Goal: Task Accomplishment & Management: Complete application form

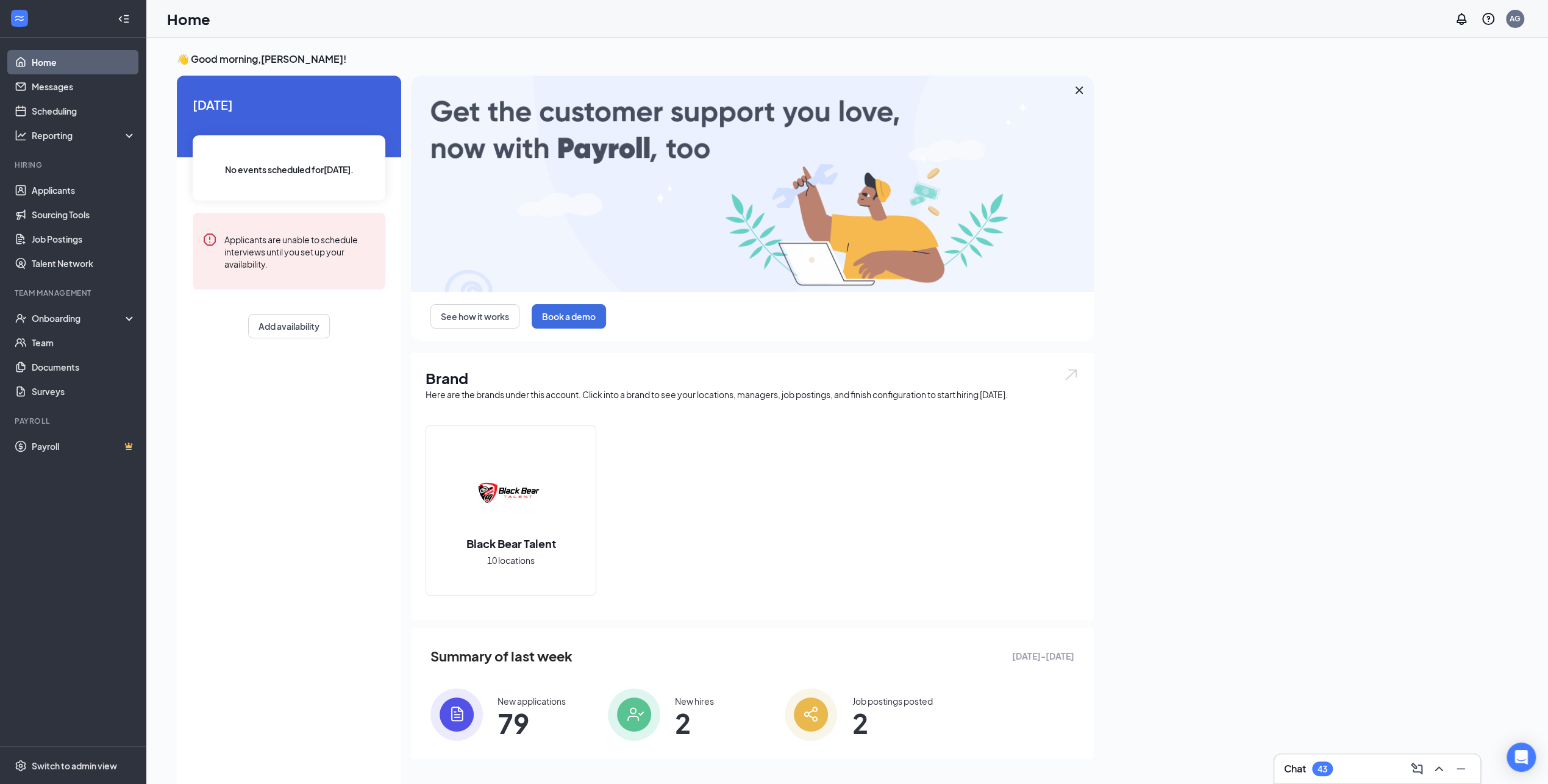
click at [1234, 309] on div "👋 Good morning, Adriana Garcia ! Today No events scheduled for today . Applican…" at bounding box center [847, 424] width 1360 height 743
click at [1251, 423] on div "👋 Good morning, Adriana Garcia ! Today No events scheduled for today . Applican…" at bounding box center [847, 424] width 1360 height 743
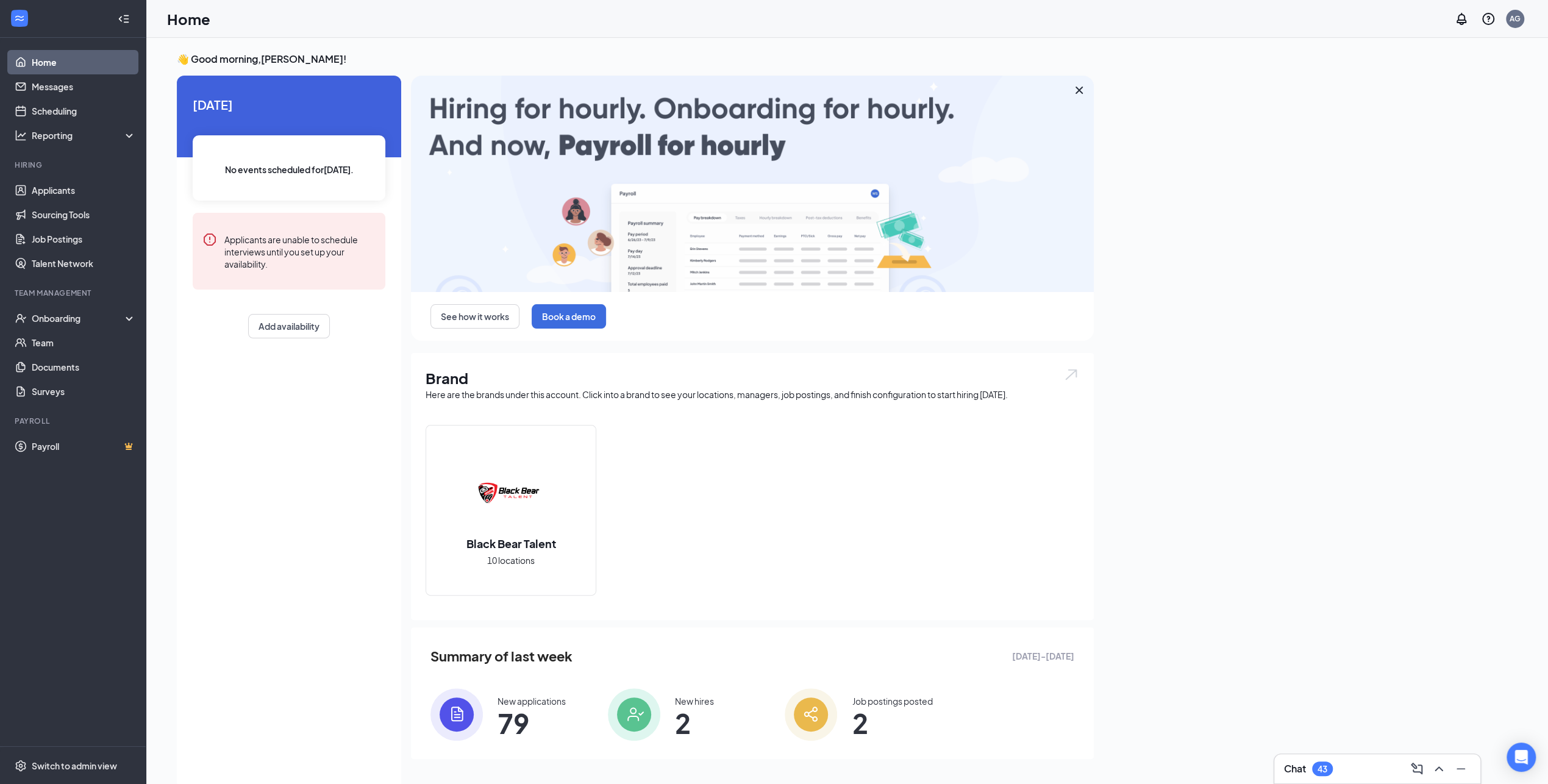
click at [1298, 297] on div "👋 Good morning, Adriana Garcia ! Today No events scheduled for today . Applican…" at bounding box center [847, 424] width 1360 height 743
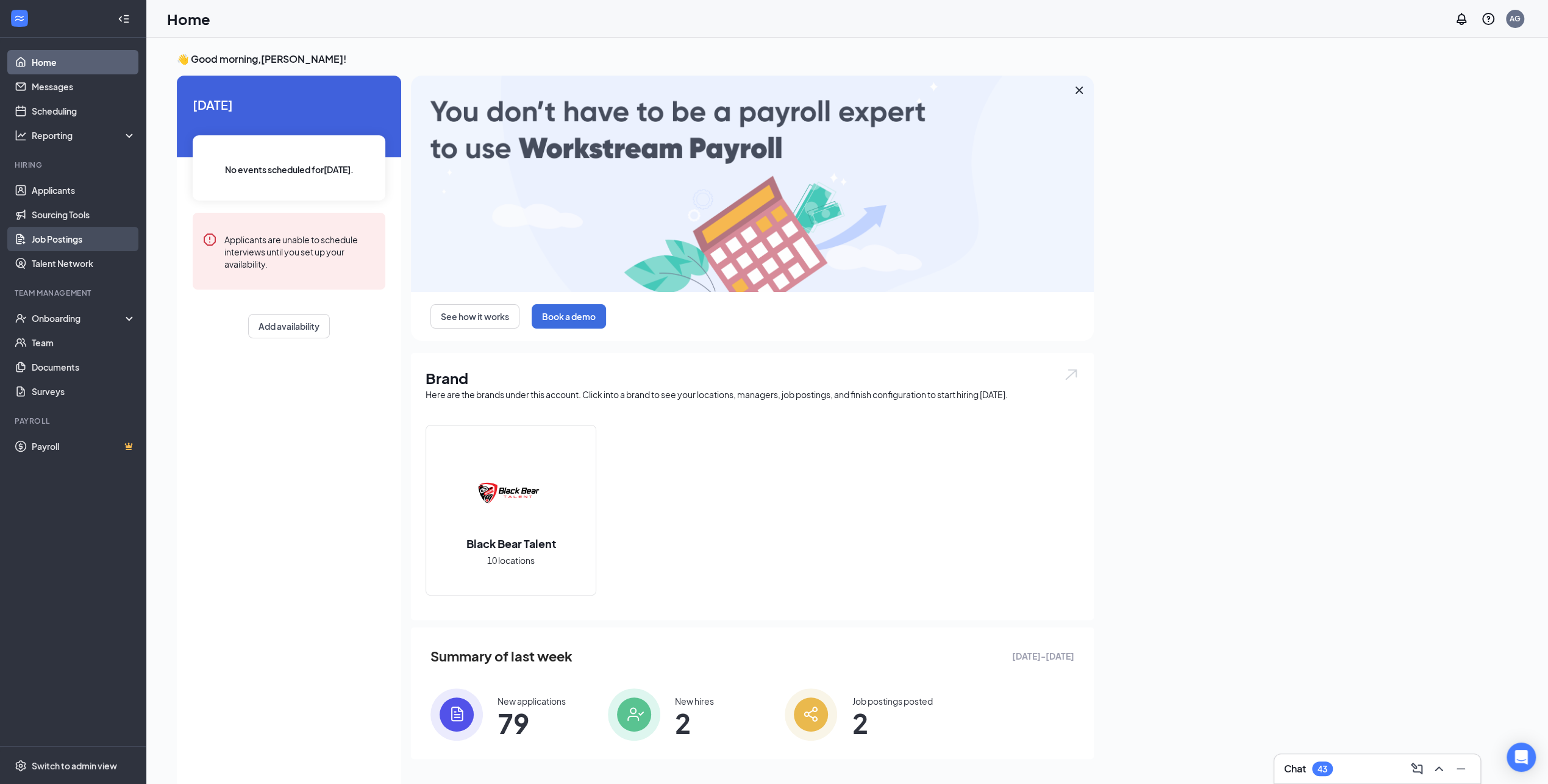
click at [77, 239] on link "Job Postings" at bounding box center [84, 239] width 105 height 25
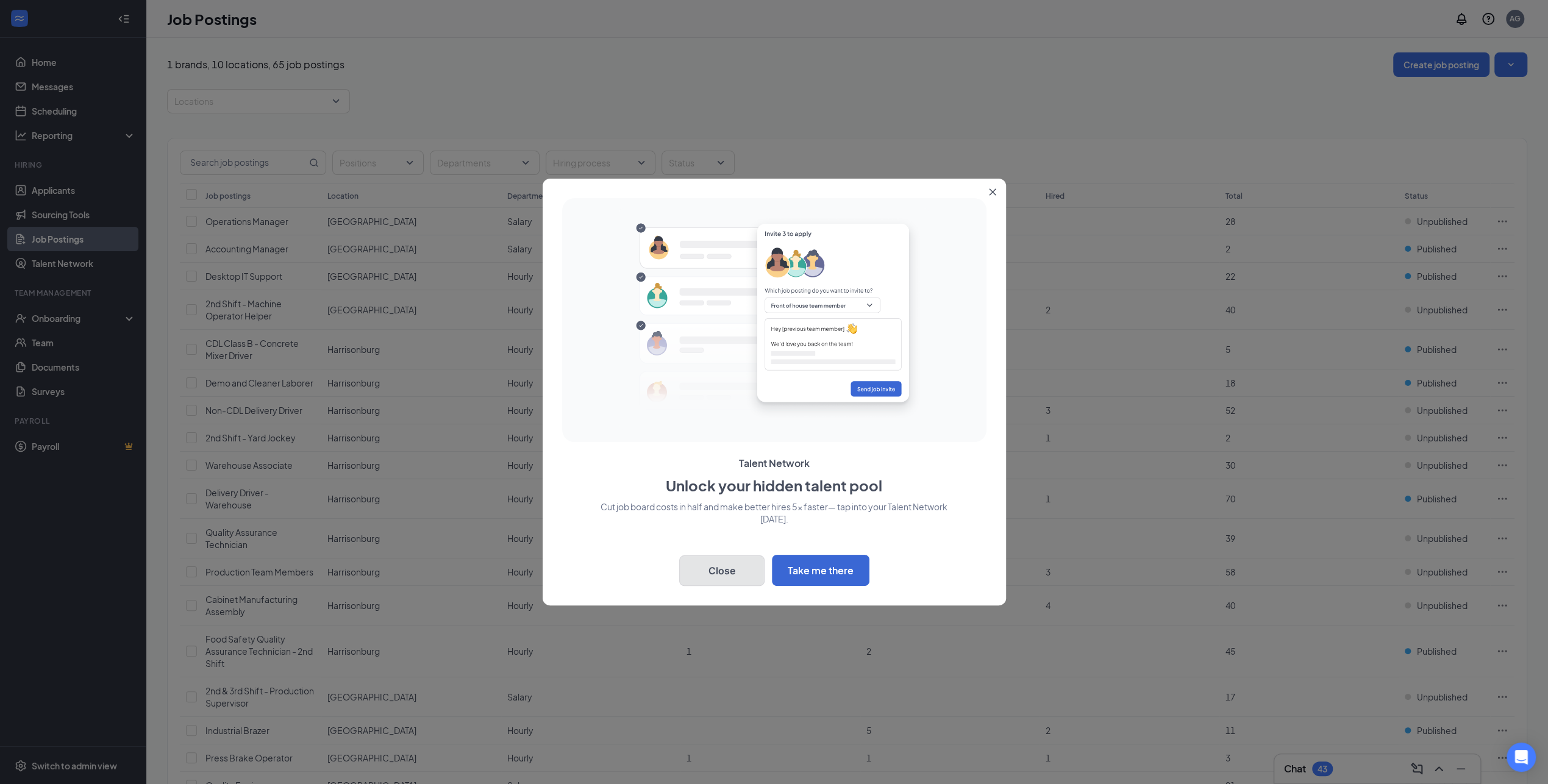
click at [719, 572] on button "Close" at bounding box center [722, 570] width 85 height 31
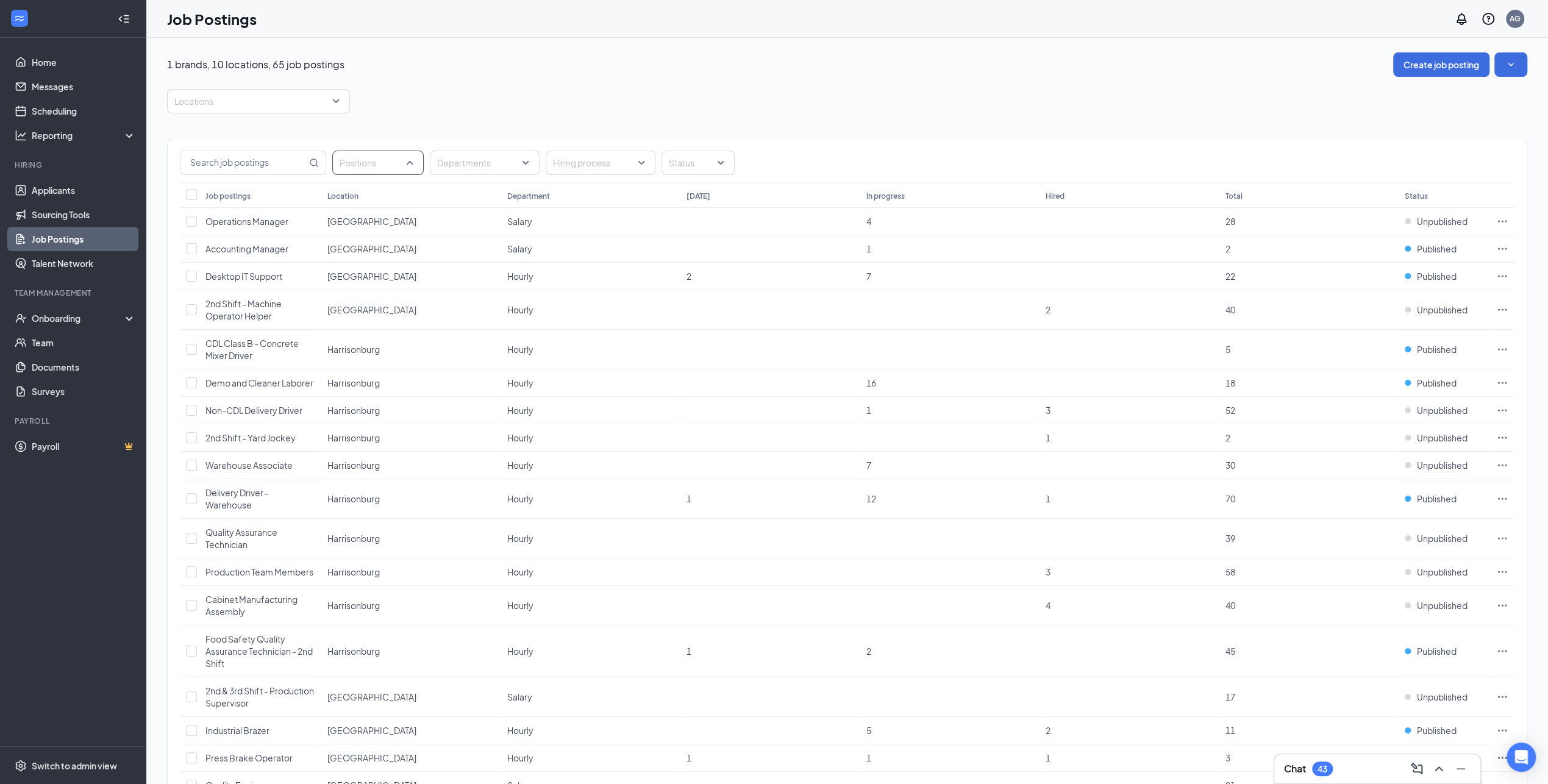
click at [380, 158] on div at bounding box center [371, 163] width 73 height 19
click at [259, 166] on input "text" at bounding box center [243, 163] width 127 height 23
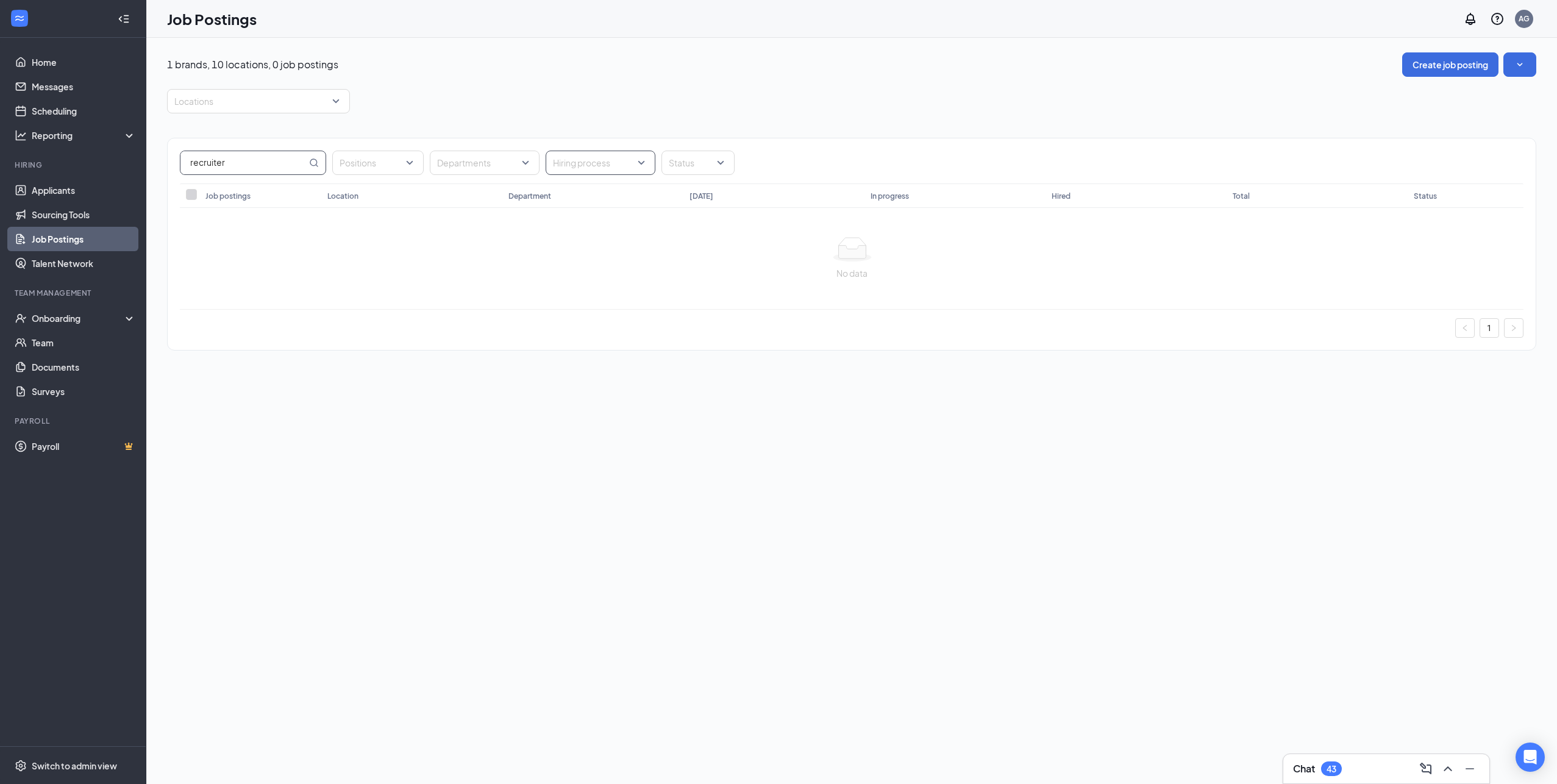
click at [568, 167] on div at bounding box center [594, 163] width 91 height 19
click at [635, 166] on div at bounding box center [594, 163] width 91 height 19
click at [707, 174] on div "recruiter Positions Departments Hiring process Status" at bounding box center [852, 160] width 1368 height 45
click at [712, 162] on div at bounding box center [692, 163] width 55 height 19
click at [722, 229] on div "Published" at bounding box center [704, 223] width 87 height 28
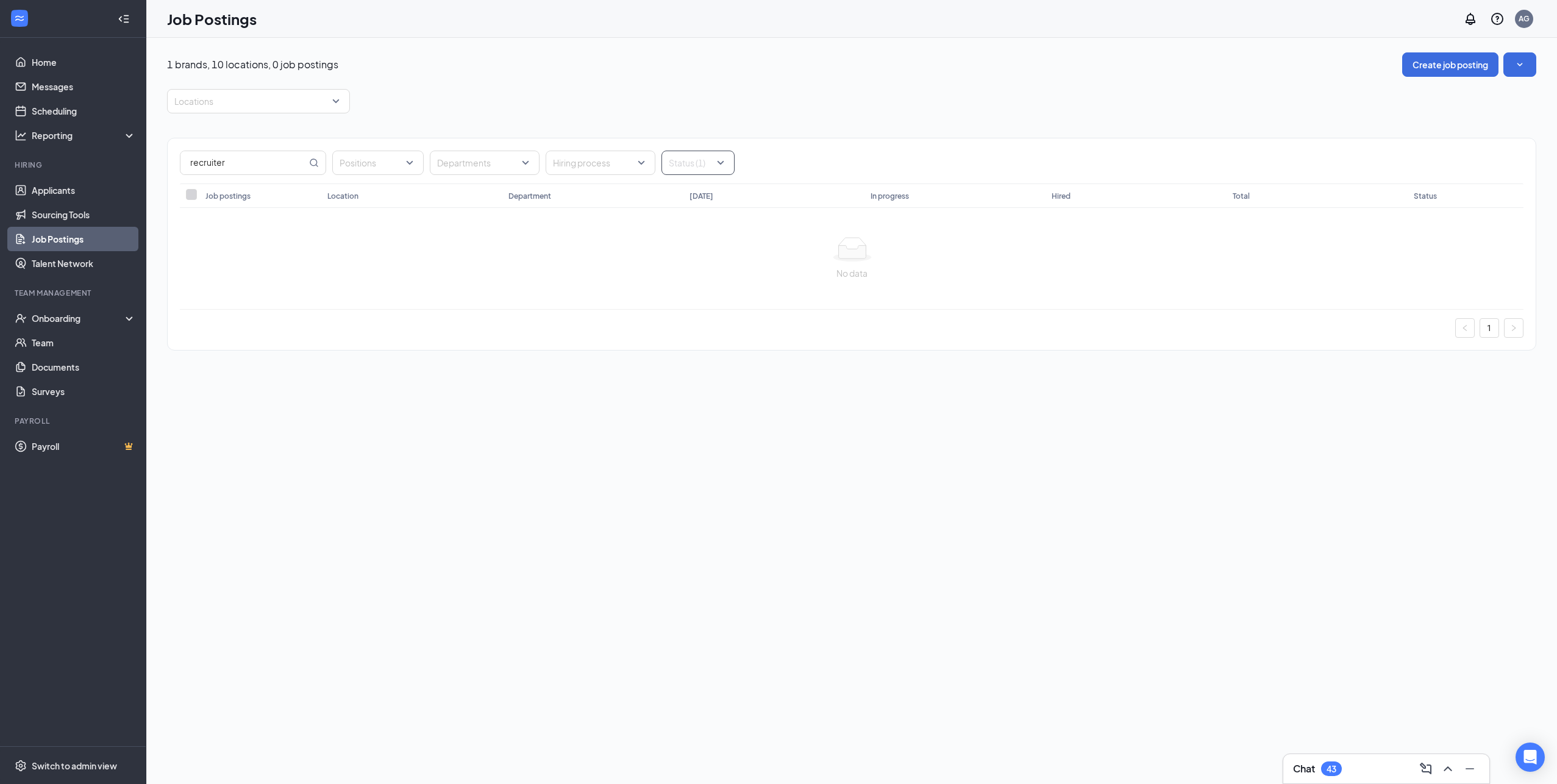
click at [706, 164] on div at bounding box center [692, 163] width 55 height 19
click at [705, 176] on div "recruiter Positions Departments Hiring process Status (1)" at bounding box center [852, 160] width 1368 height 45
click at [707, 171] on div at bounding box center [692, 163] width 55 height 19
click at [711, 258] on div "Unpublished" at bounding box center [713, 250] width 51 height 13
click at [718, 288] on div "Sponsored" at bounding box center [704, 279] width 87 height 28
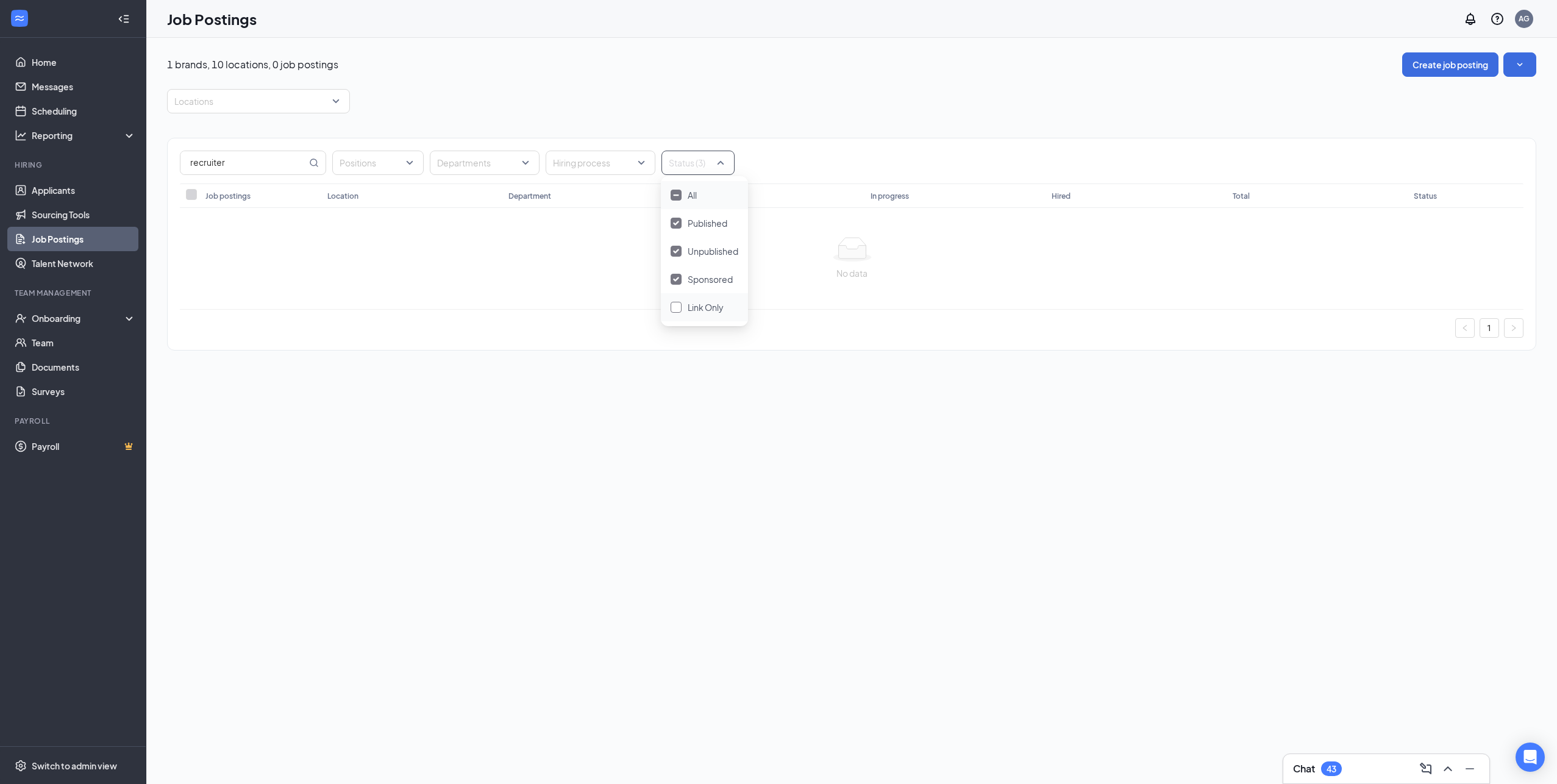
click at [709, 312] on span "Link Only" at bounding box center [705, 307] width 36 height 11
click at [416, 167] on div "Positions" at bounding box center [378, 163] width 91 height 25
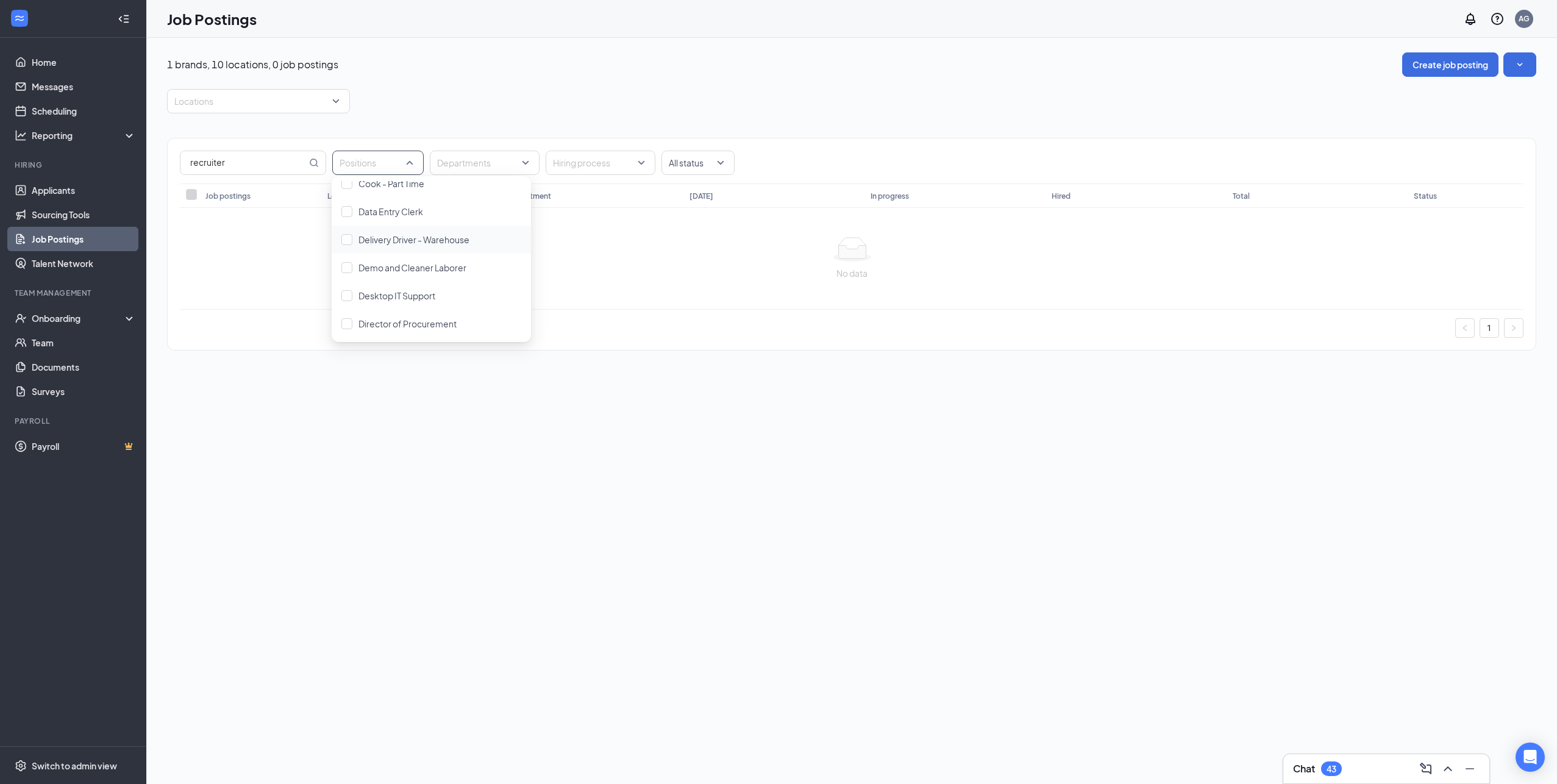
scroll to position [548, 0]
click at [280, 165] on input "recruiter" at bounding box center [244, 163] width 127 height 23
click at [198, 160] on input "talent" at bounding box center [244, 163] width 127 height 23
click at [198, 159] on input "talent" at bounding box center [244, 163] width 127 height 23
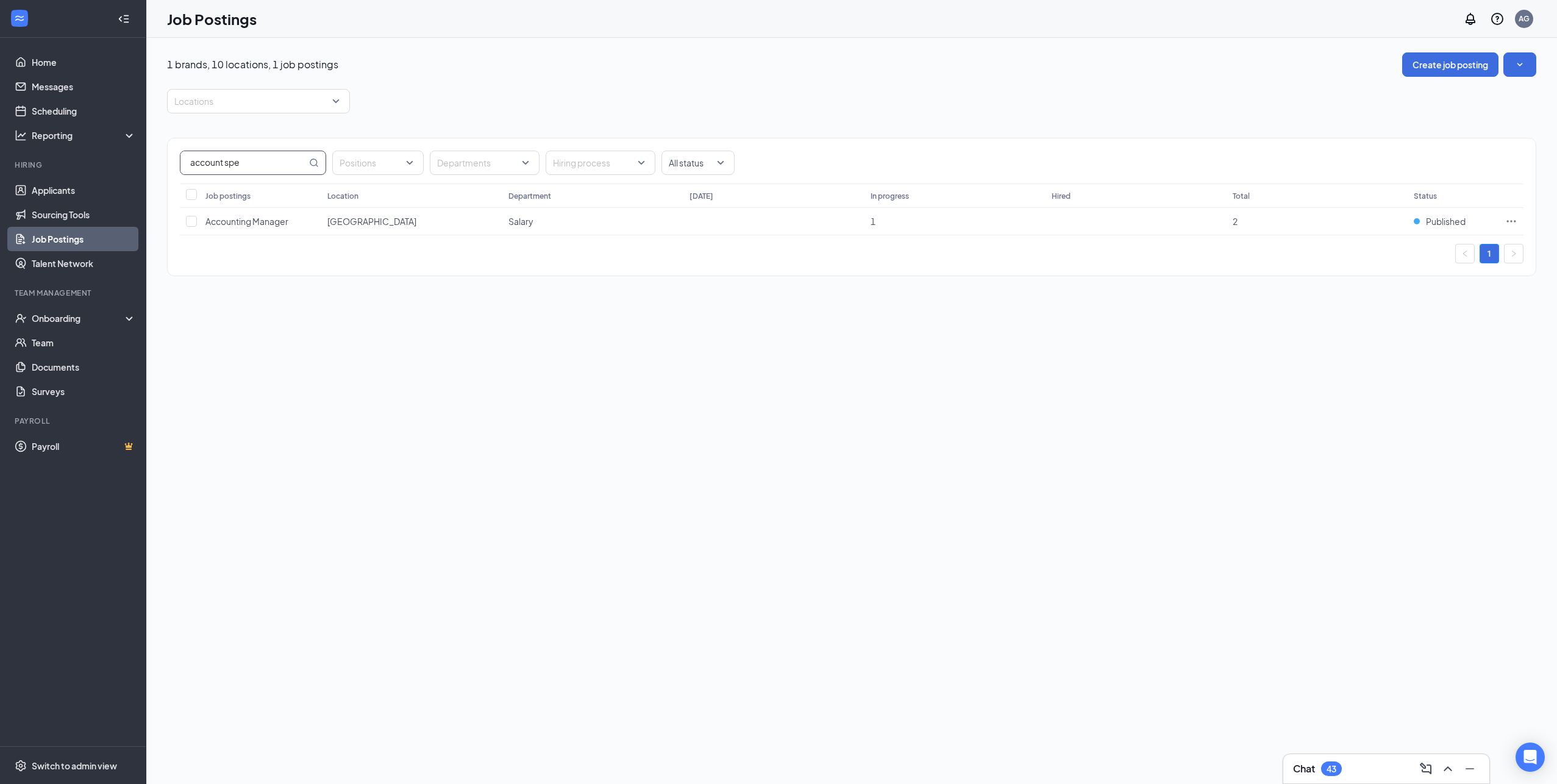
type input "account spe"
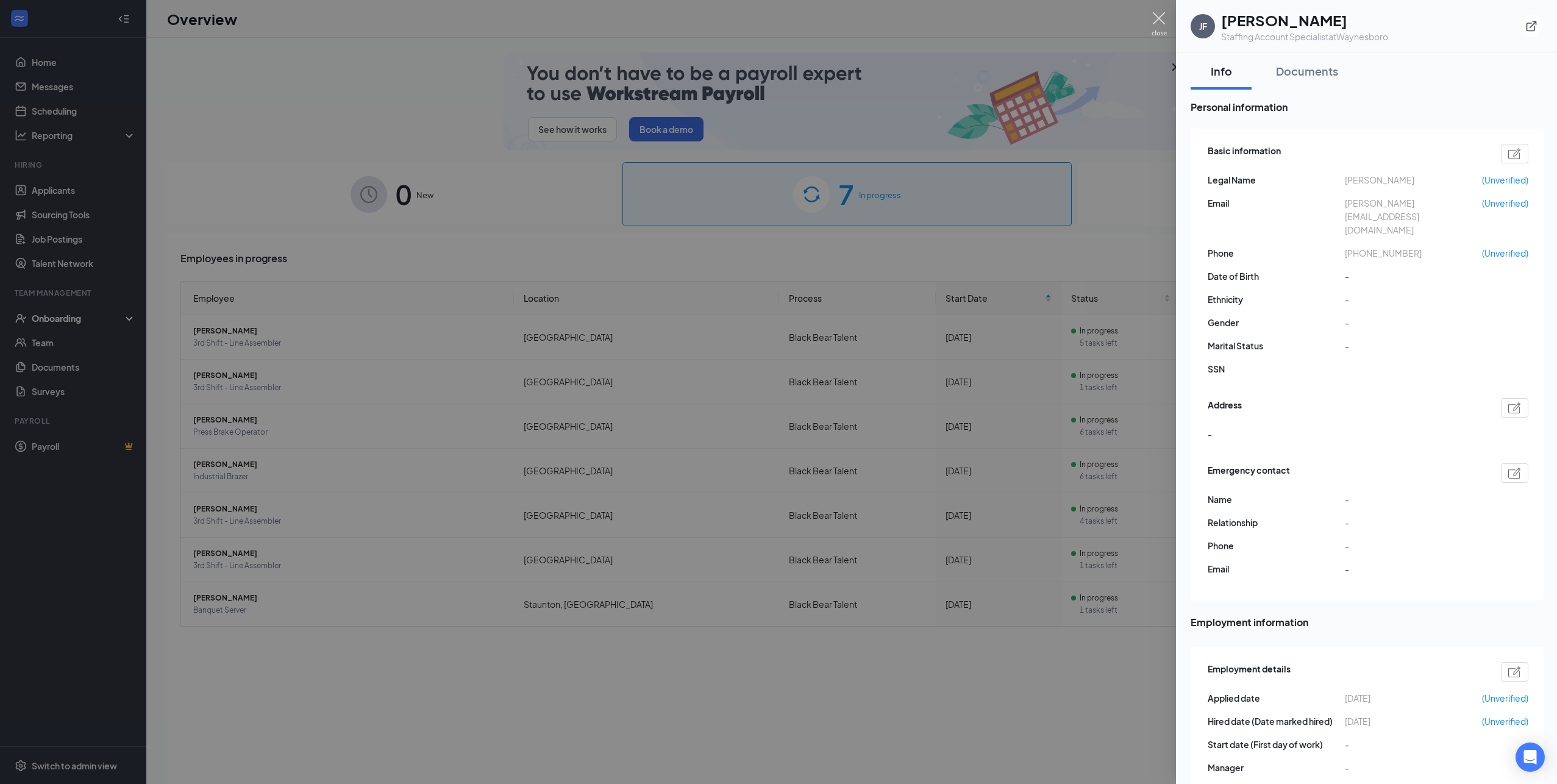
click at [1163, 18] on img at bounding box center [1159, 24] width 15 height 24
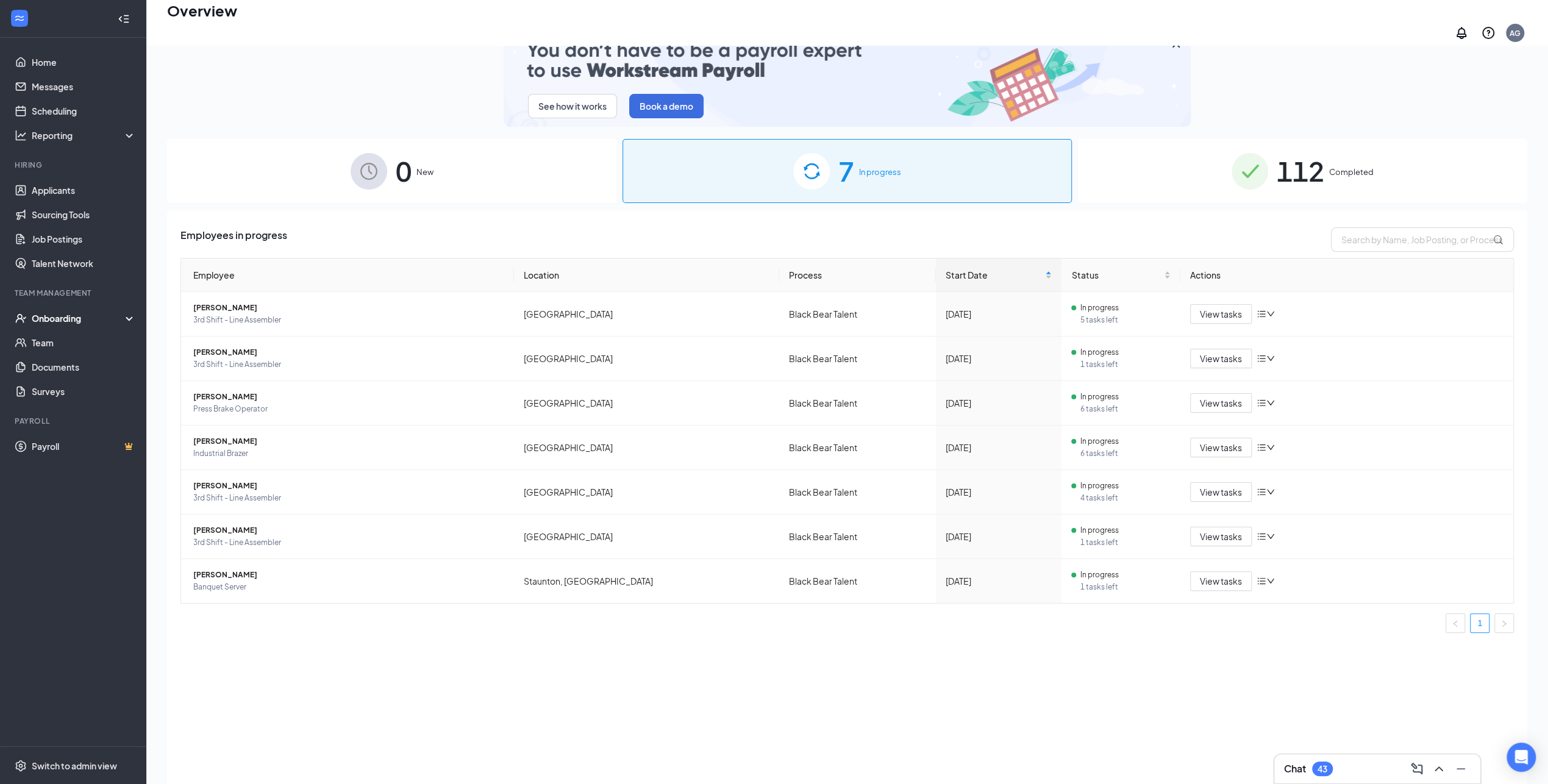
scroll to position [54, 0]
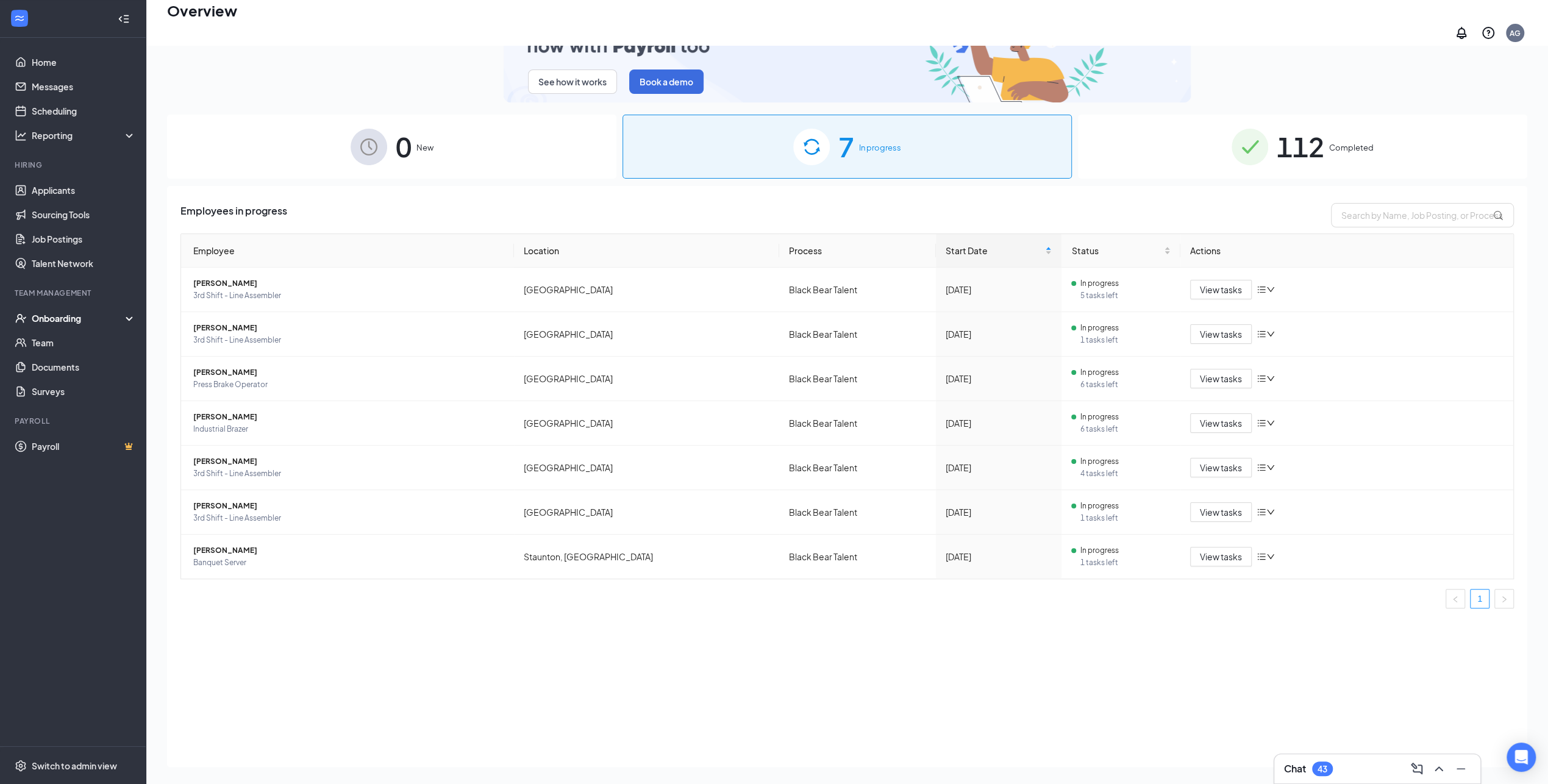
click at [549, 664] on div "Employees in progress Employee Location Process Start Date Status Actions [PERS…" at bounding box center [847, 476] width 1360 height 581
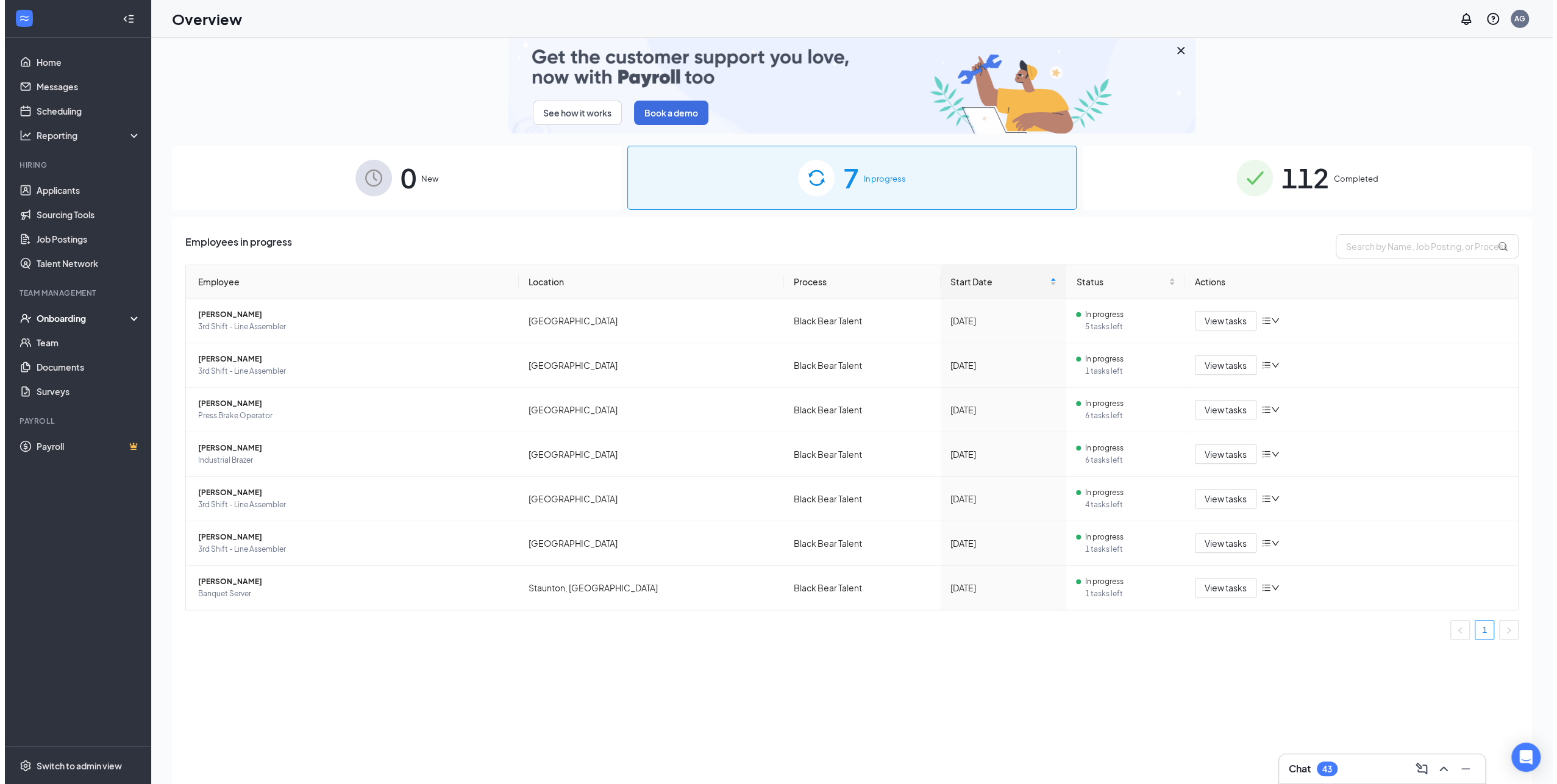
scroll to position [0, 0]
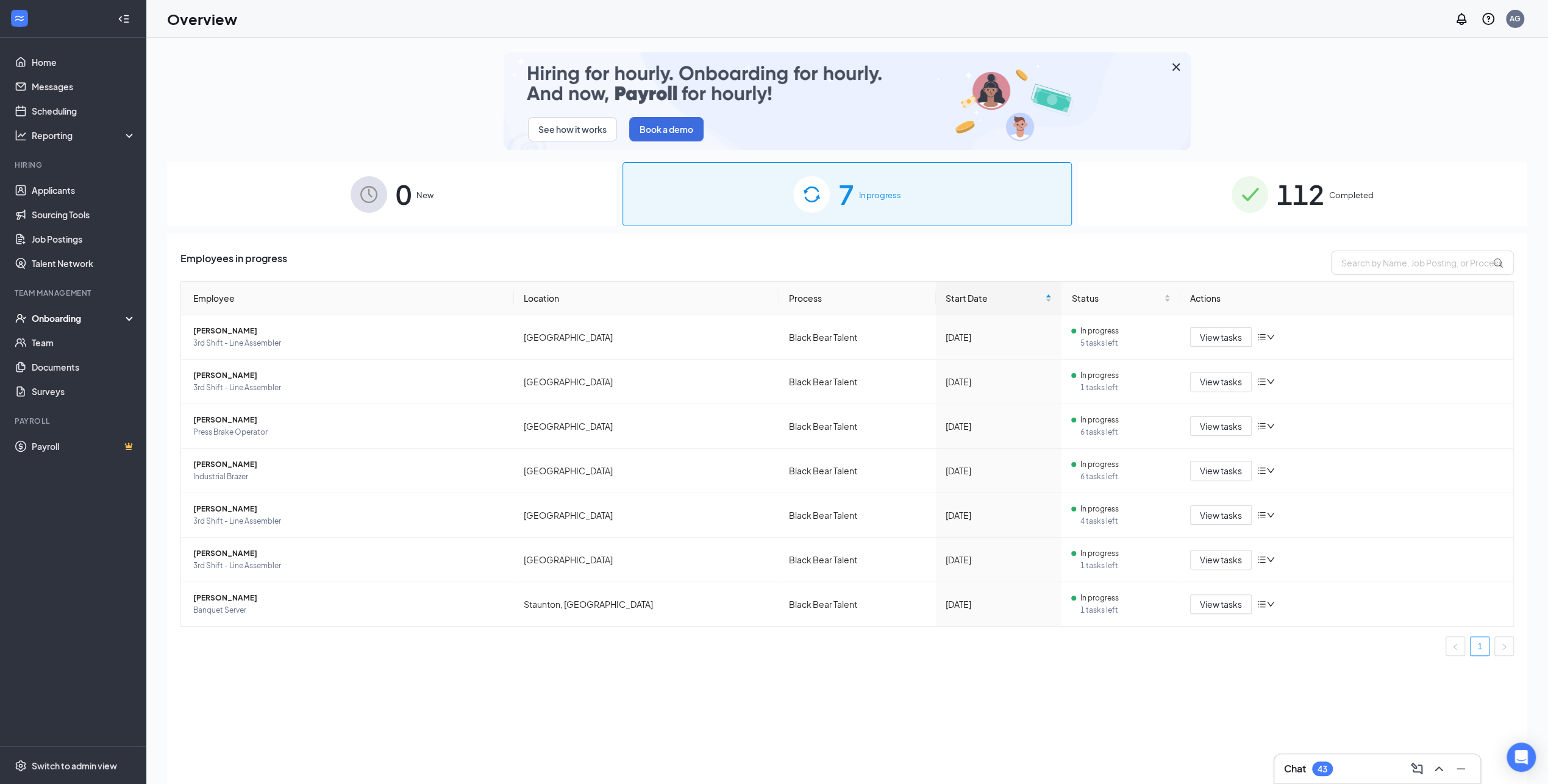
click at [130, 317] on div "Onboarding" at bounding box center [73, 318] width 146 height 25
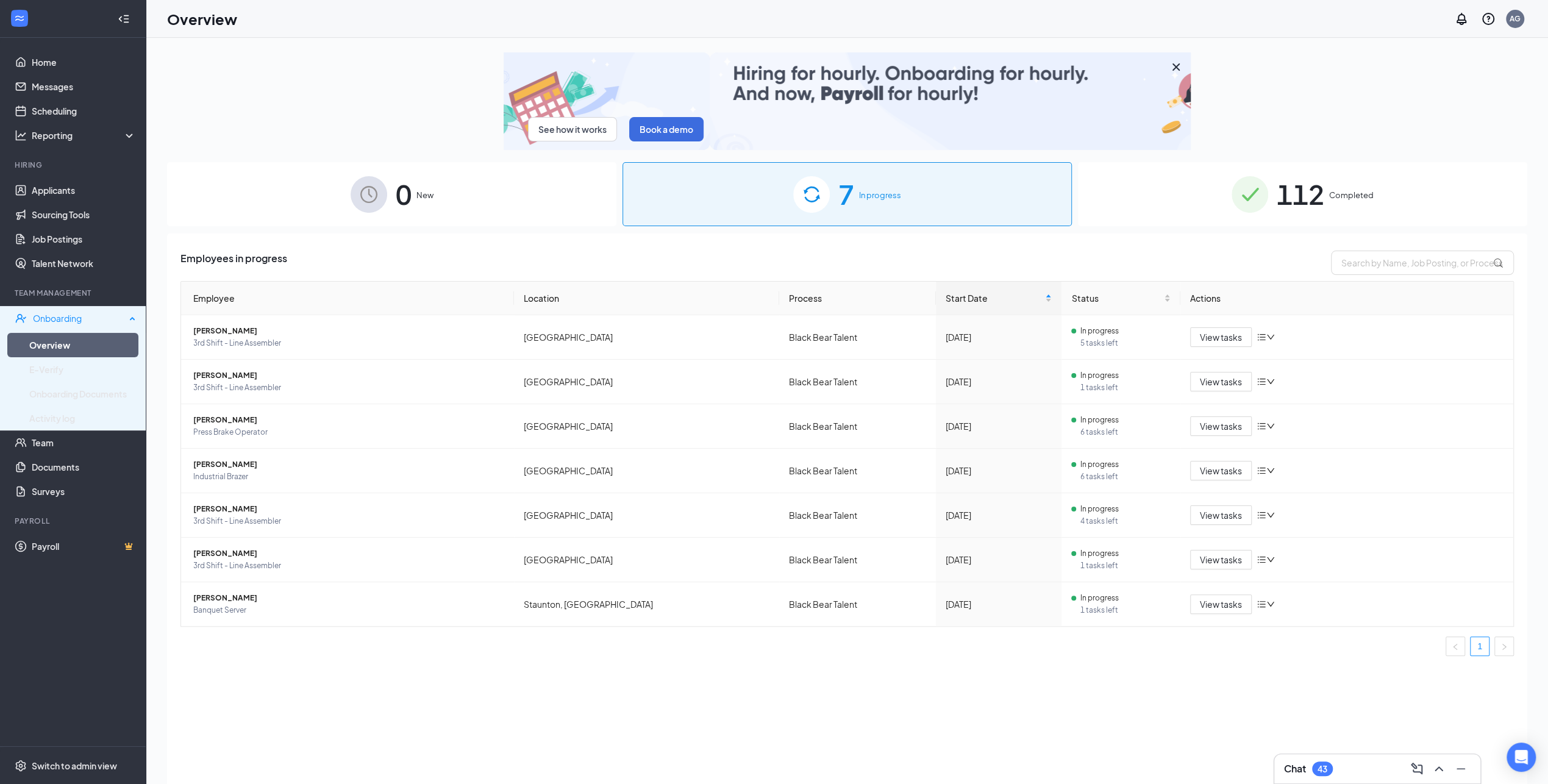
click at [130, 317] on icon at bounding box center [133, 317] width 6 height 0
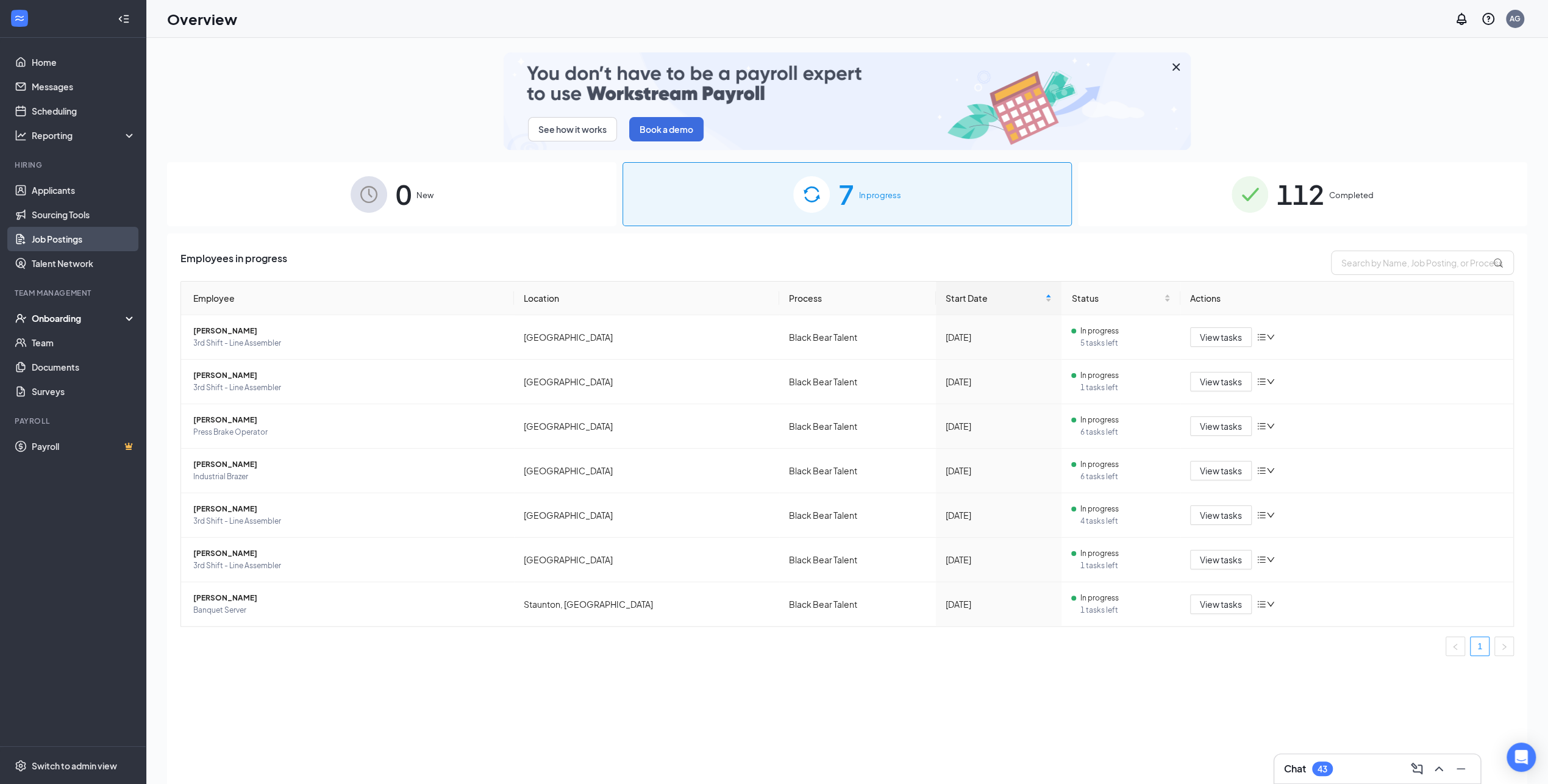
click at [73, 234] on link "Job Postings" at bounding box center [84, 239] width 105 height 25
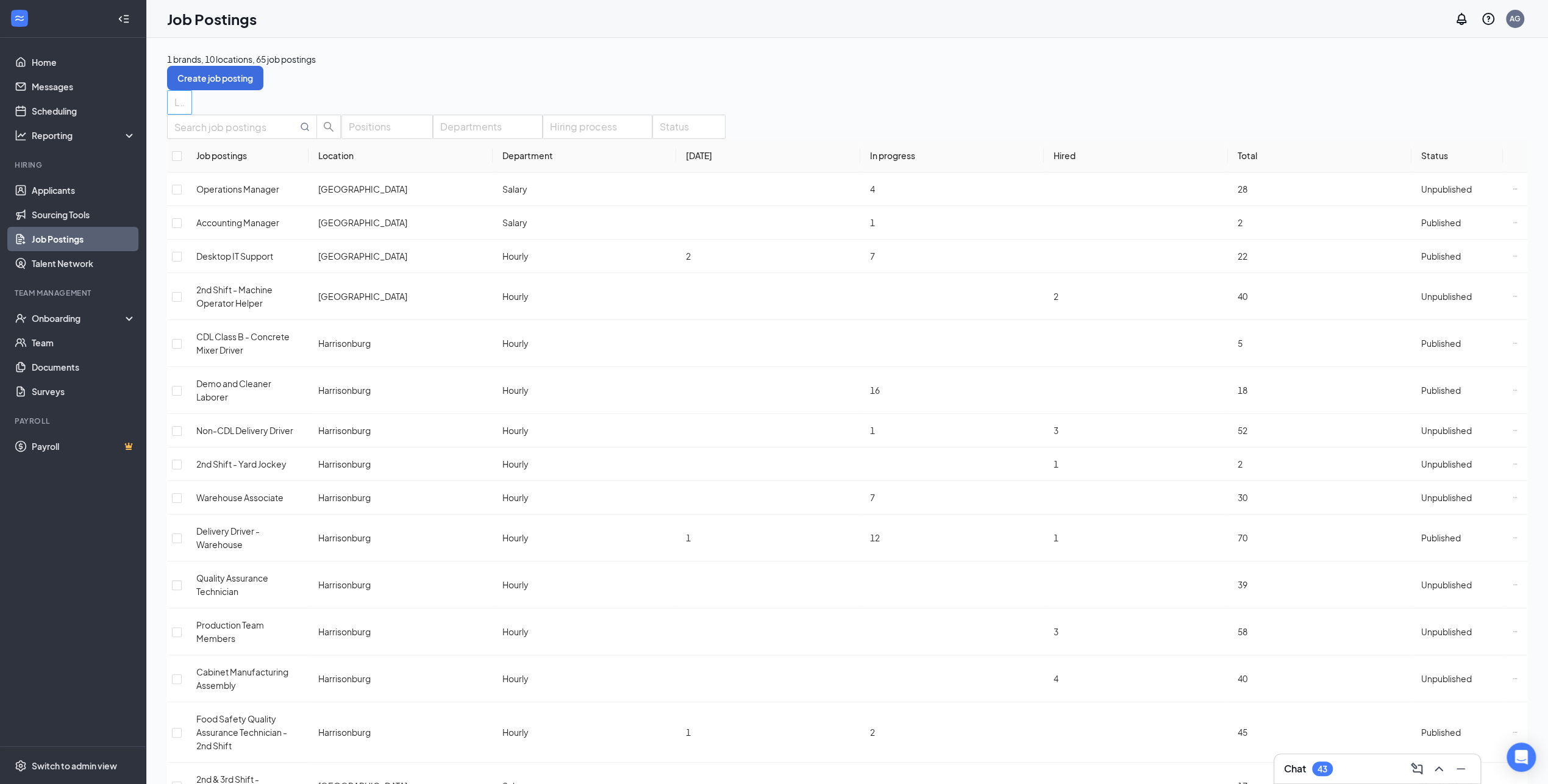
click at [177, 100] on div at bounding box center [173, 102] width 7 height 19
type input "d"
type input "sta"
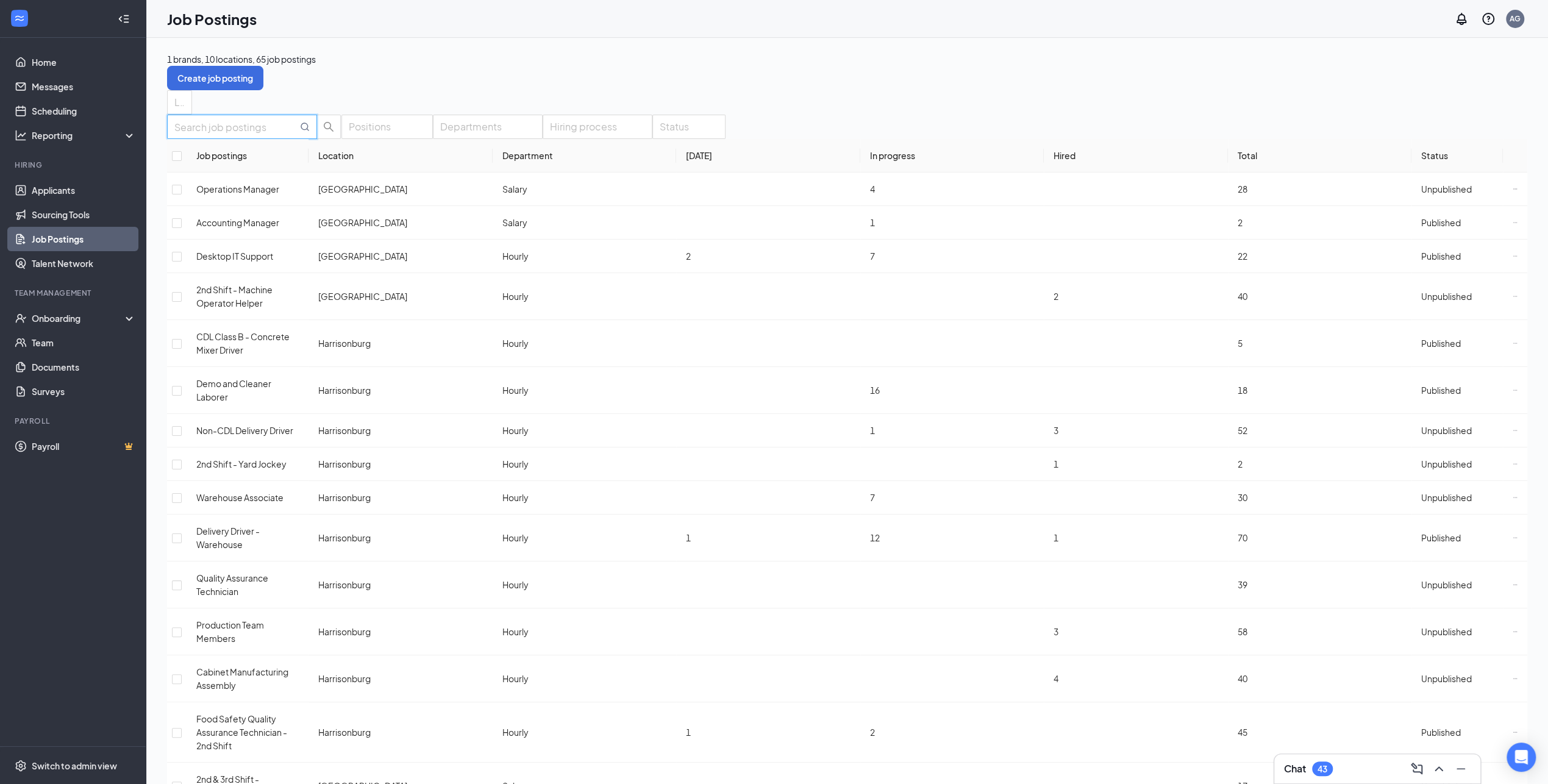
click at [243, 134] on input "text" at bounding box center [236, 127] width 123 height 15
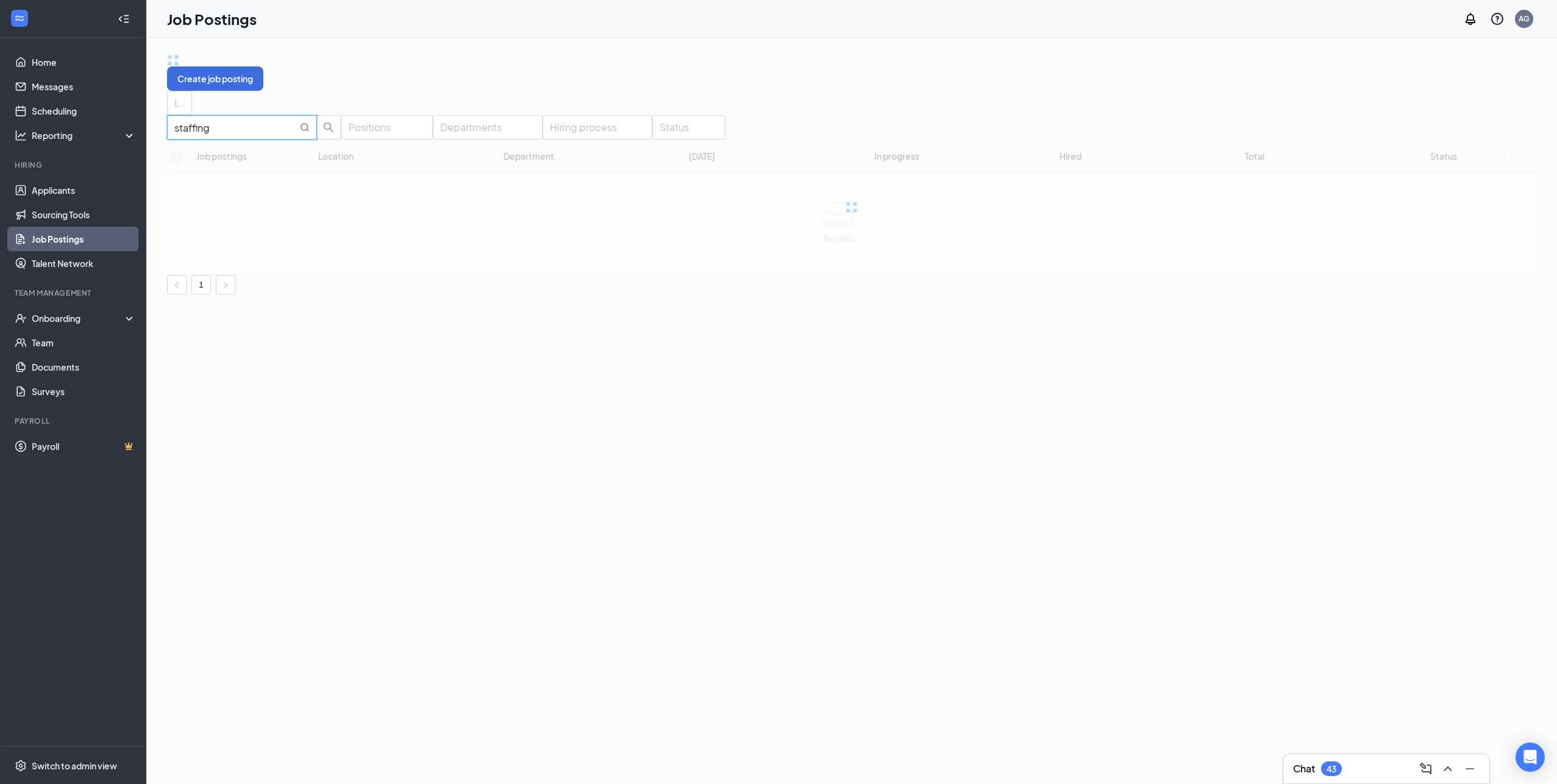
type input "staffing"
click at [792, 121] on div "staffing Positions Departments Hiring process Status Job postings Location Depa…" at bounding box center [852, 204] width 1370 height 179
click at [264, 76] on button "button" at bounding box center [264, 76] width 0 height 0
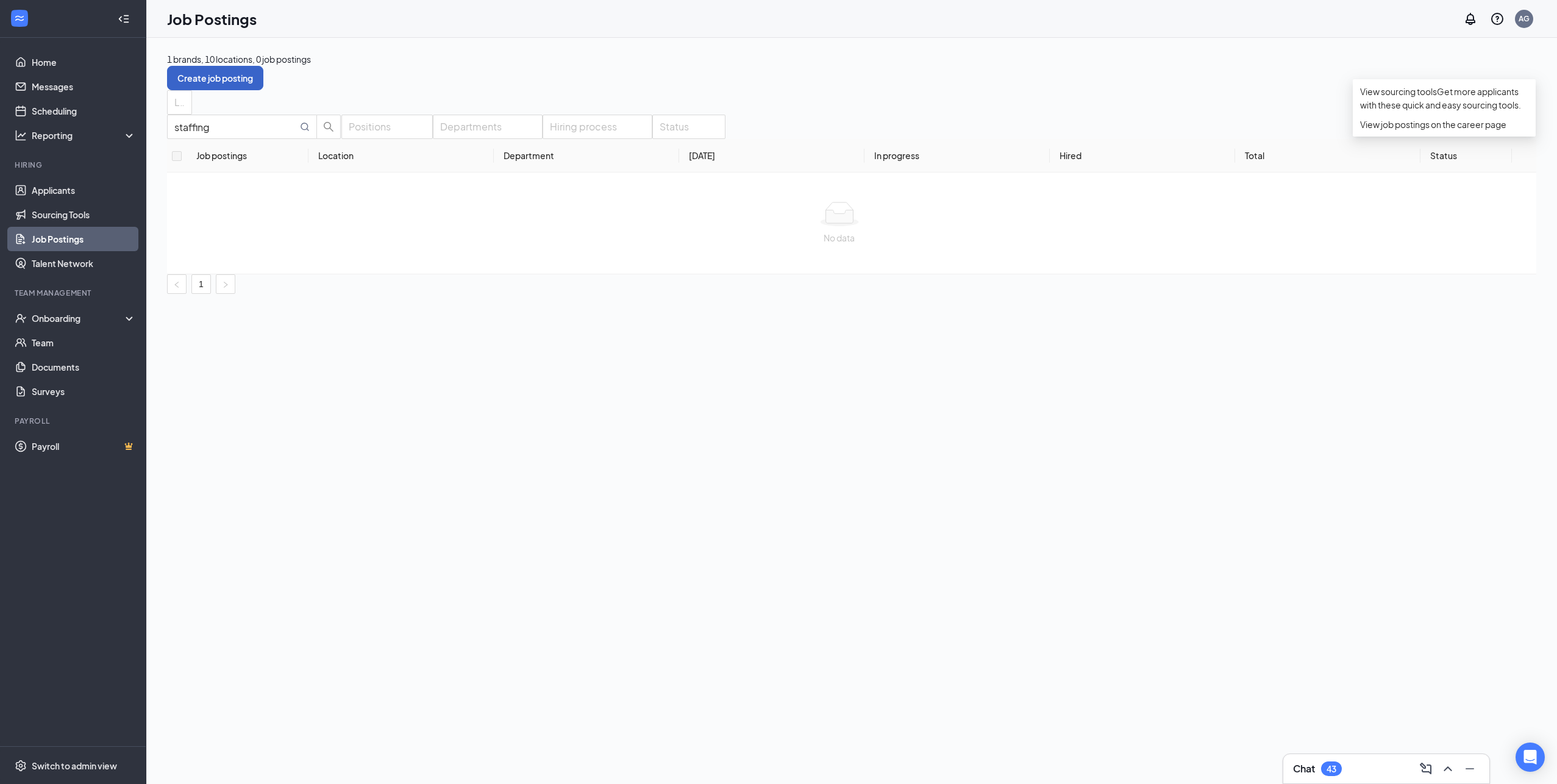
click at [264, 70] on button "Create job posting" at bounding box center [215, 78] width 97 height 25
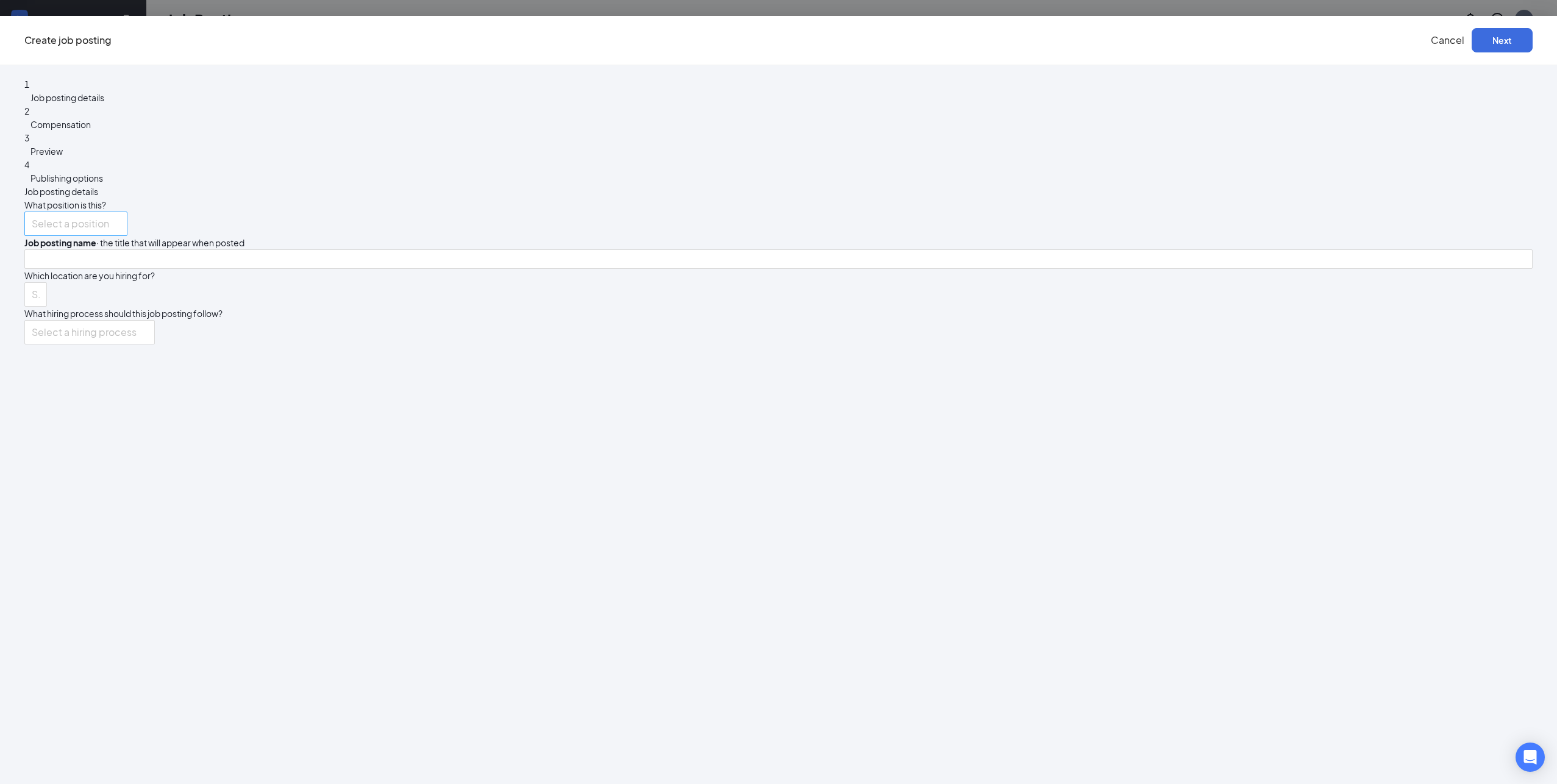
click at [112, 212] on input "search" at bounding box center [71, 223] width 80 height 23
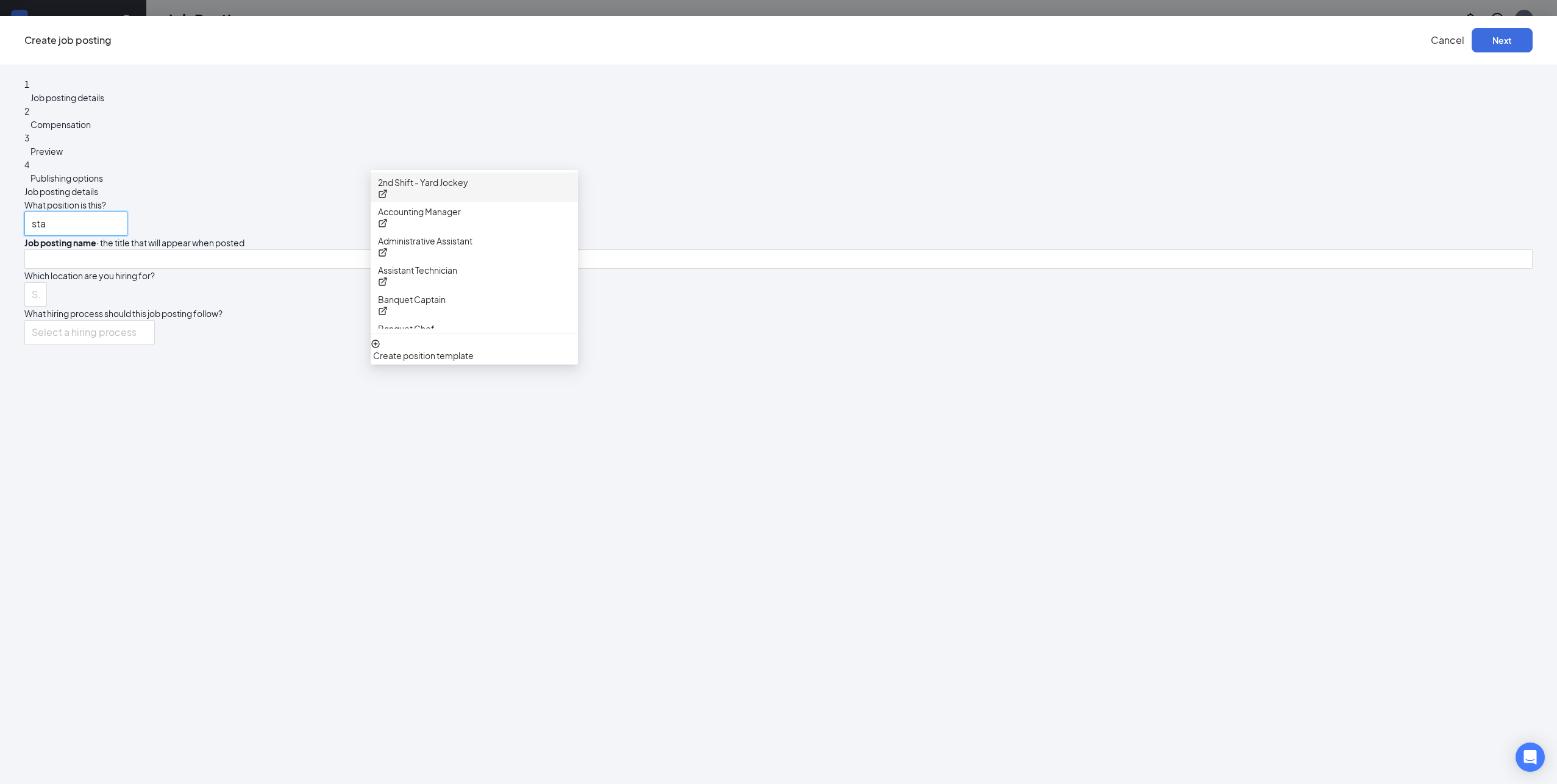
type input "staf"
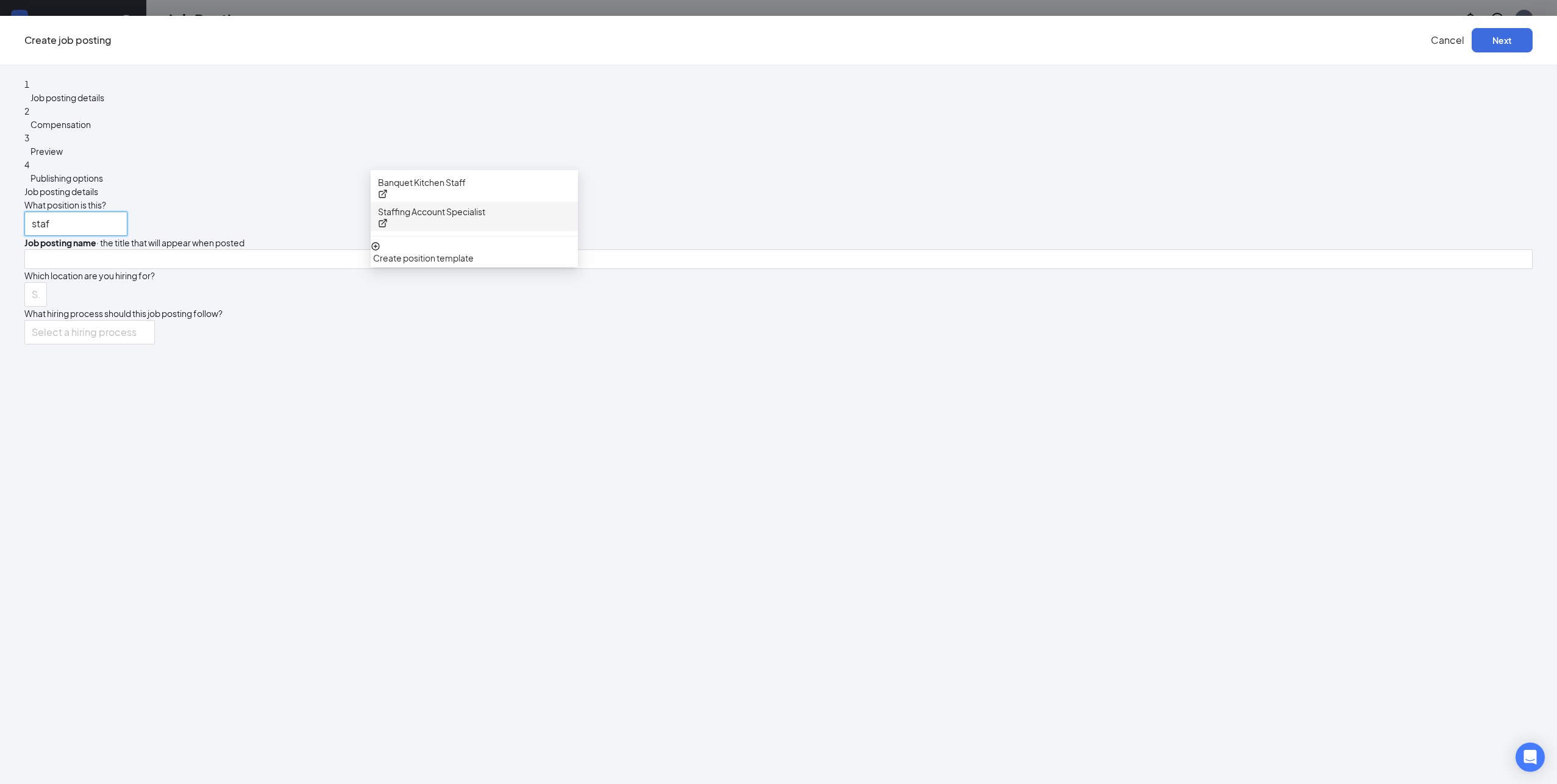
click at [578, 207] on div "Staffing Account Specialist" at bounding box center [475, 216] width 207 height 29
type input "Staffing Account Specialist"
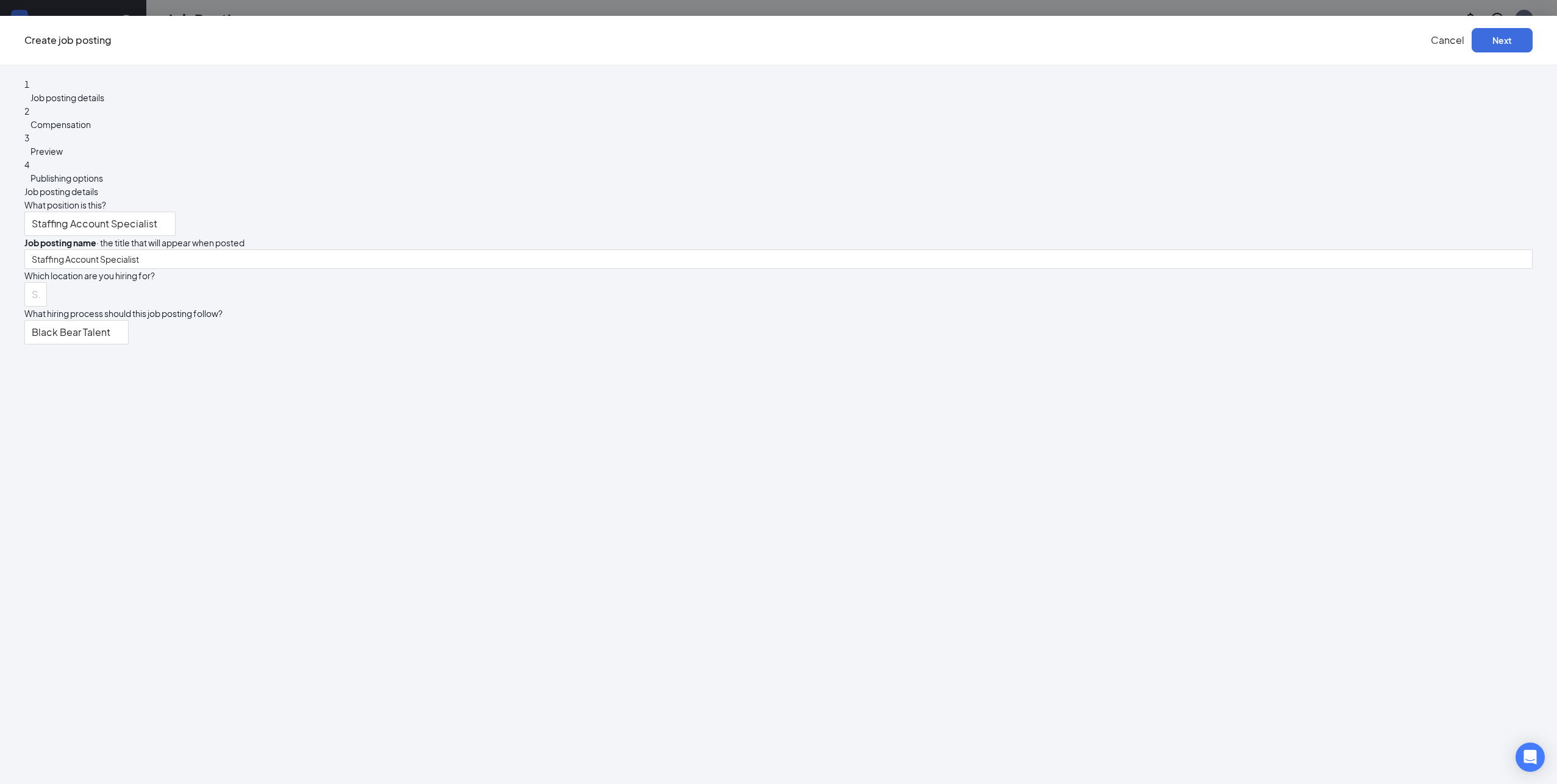
drag, startPoint x: 979, startPoint y: 260, endPoint x: 870, endPoint y: 273, distance: 109.8
click at [978, 282] on div "Search locations" at bounding box center [779, 294] width 1509 height 25
click at [32, 285] on div at bounding box center [29, 294] width 4 height 19
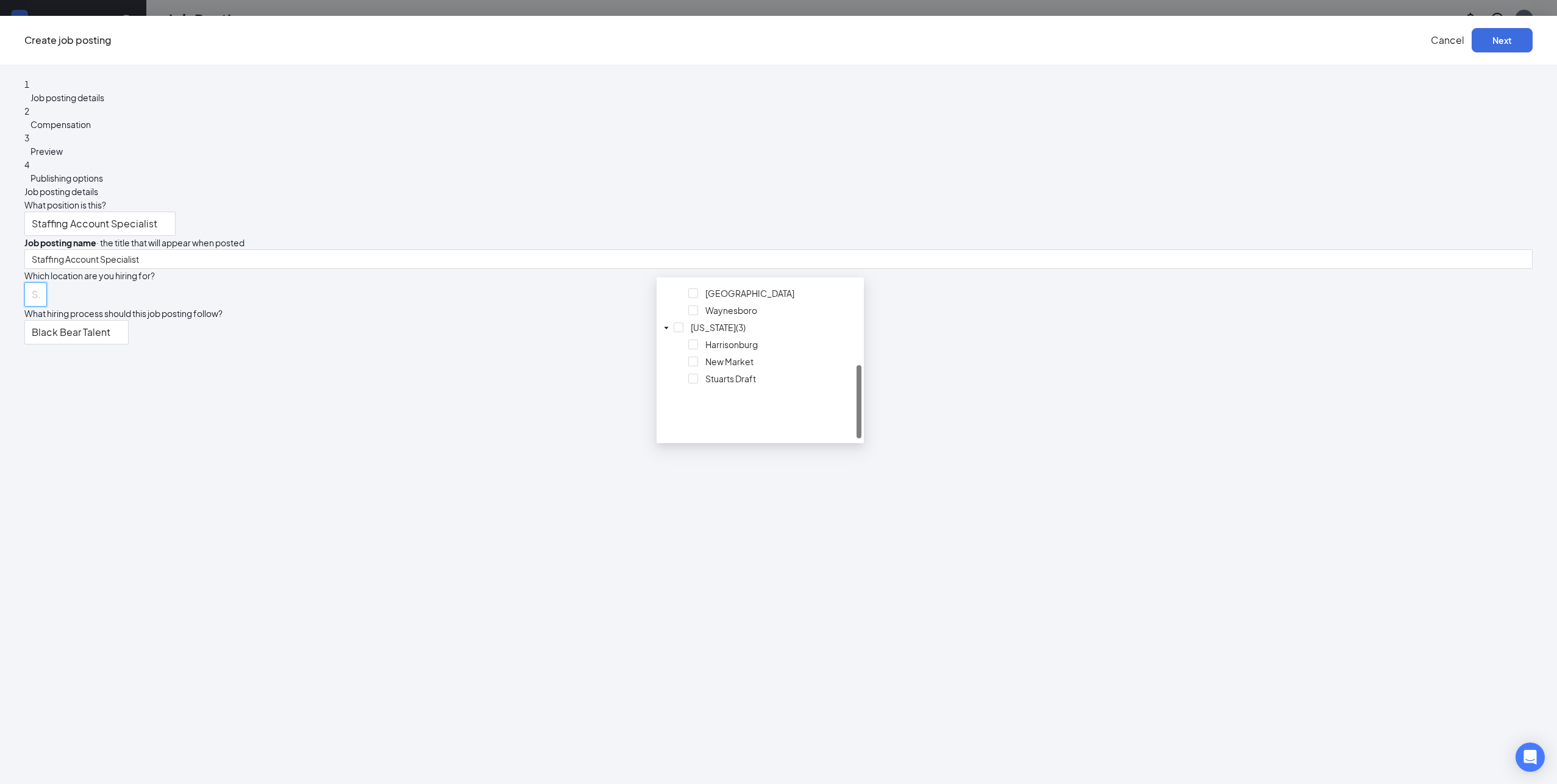
scroll to position [177, 0]
click at [725, 306] on span "Waynesboro" at bounding box center [731, 301] width 52 height 11
click at [973, 282] on div "Locations (1)" at bounding box center [779, 294] width 1509 height 25
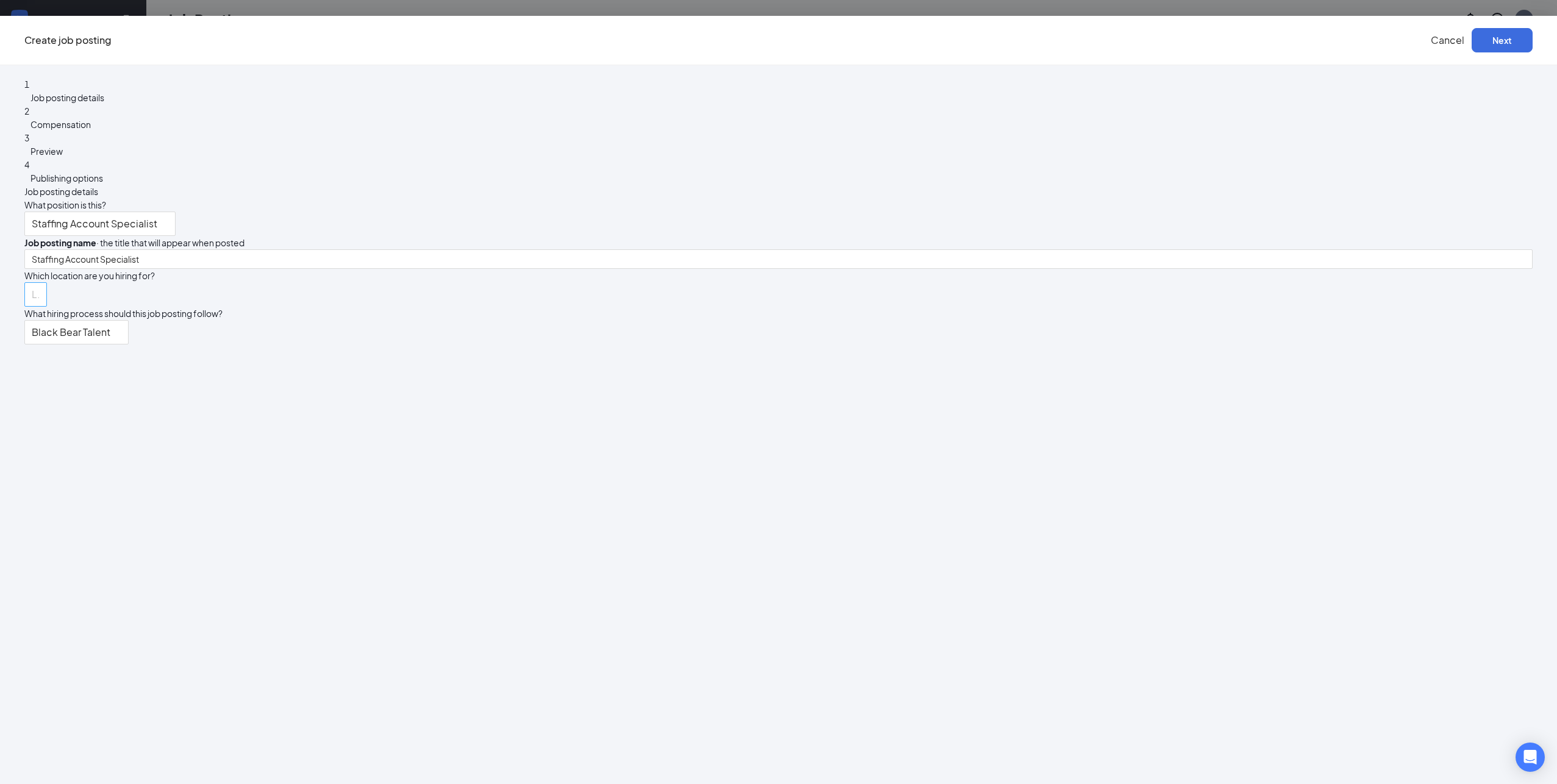
click at [32, 285] on div at bounding box center [29, 294] width 4 height 19
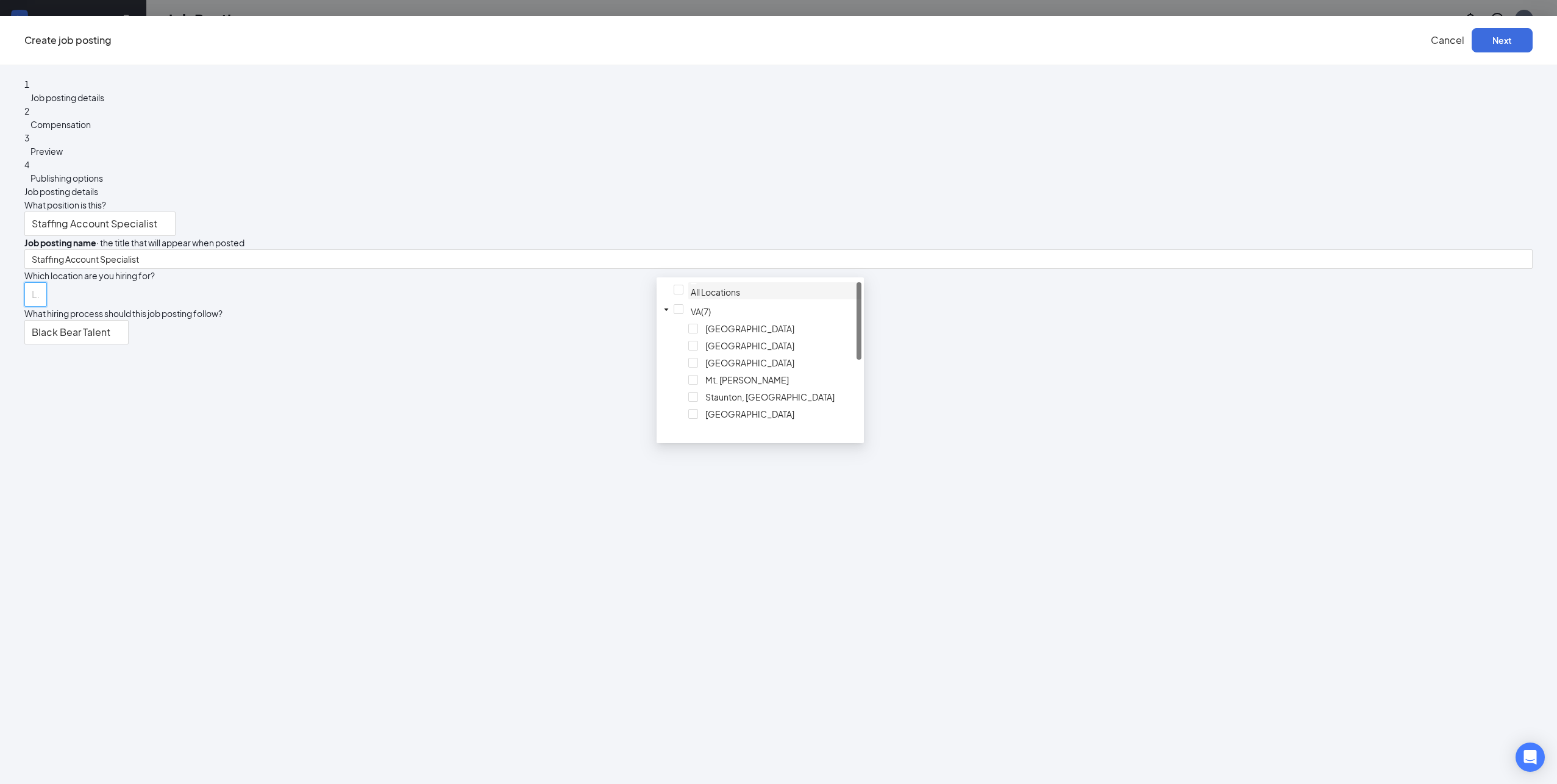
click at [691, 285] on div at bounding box center [775, 283] width 168 height 3
click at [691, 287] on div at bounding box center [775, 285] width 168 height 5
click at [705, 306] on span "Waynesboro" at bounding box center [731, 301] width 52 height 11
click at [945, 307] on div "What hiring process should this job posting follow?" at bounding box center [779, 313] width 1509 height 13
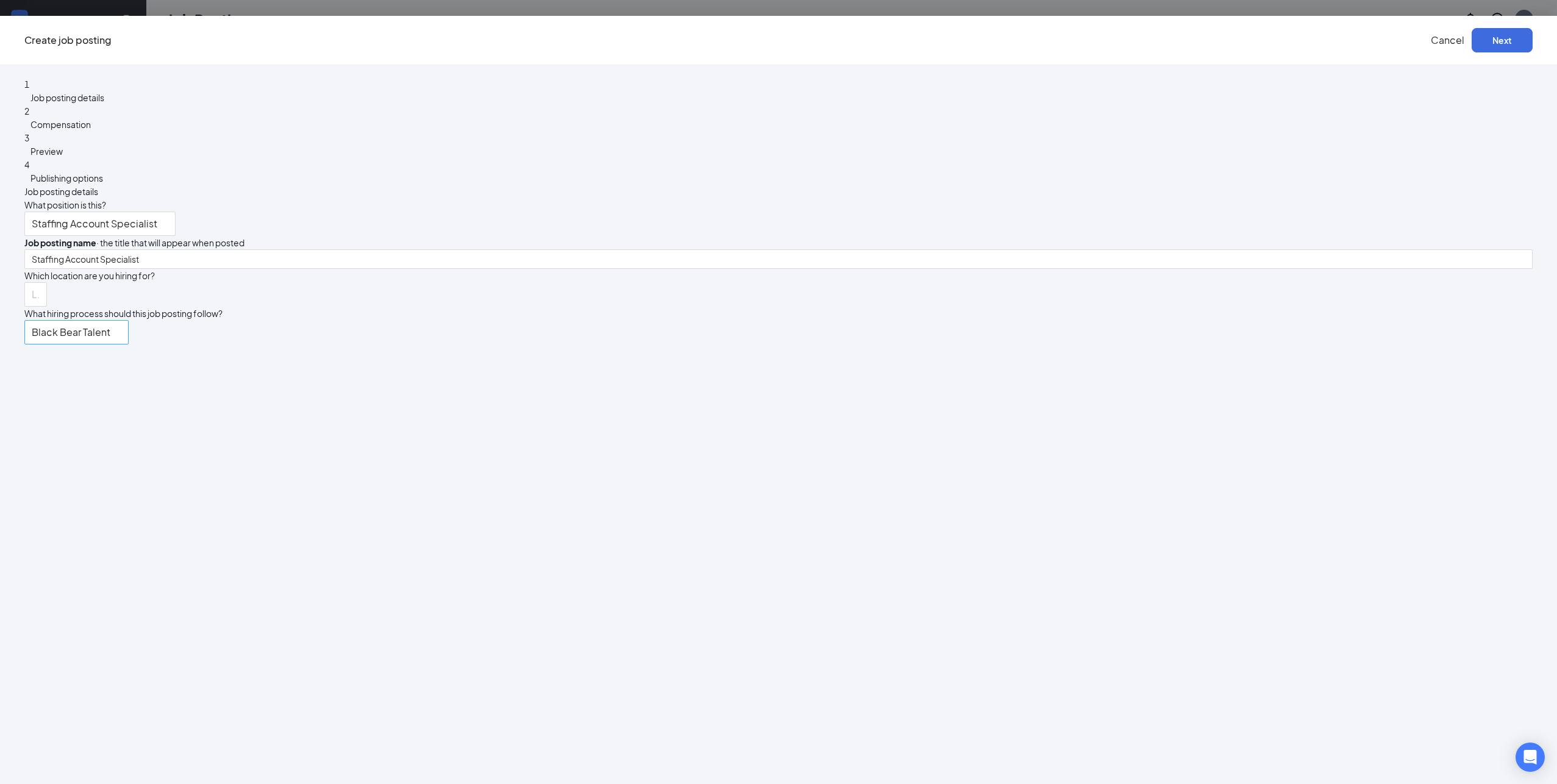
click at [121, 321] on span "Black Bear Talent" at bounding box center [76, 332] width 90 height 23
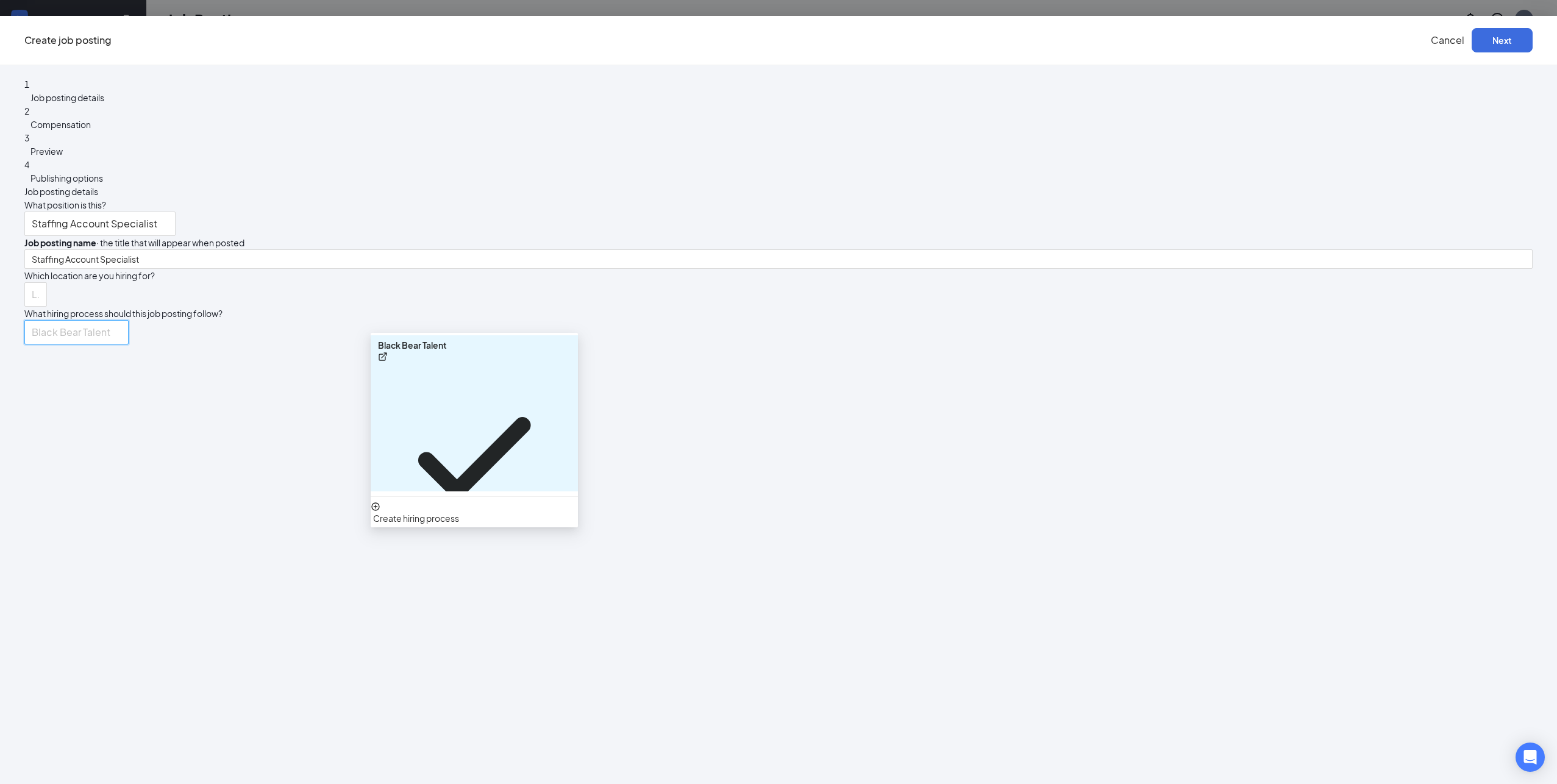
click at [961, 320] on div "Black Bear Talent 66465 Black Bear Talent Create hiring process" at bounding box center [779, 332] width 1509 height 25
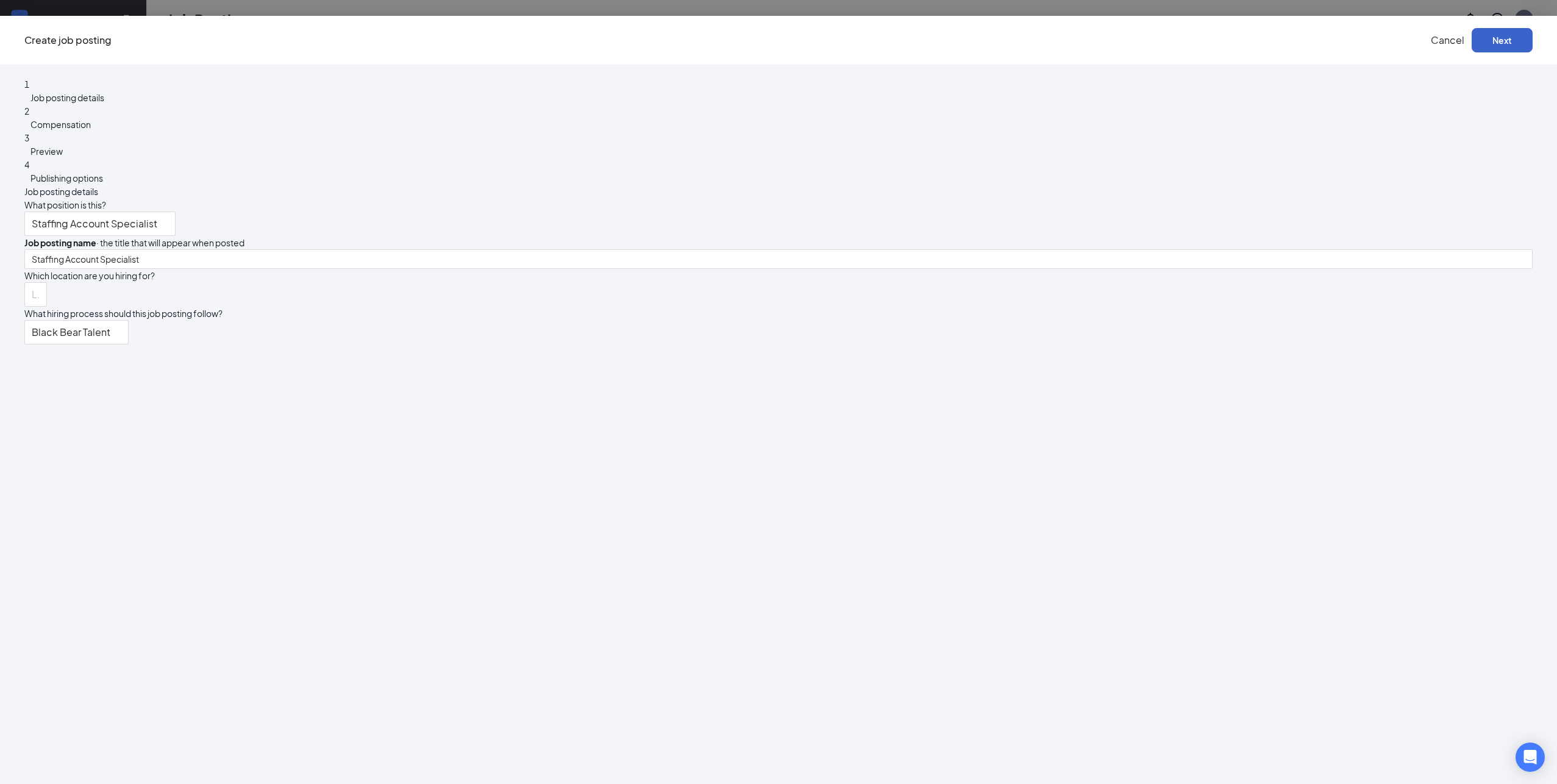
click at [1472, 45] on button "Next" at bounding box center [1502, 40] width 61 height 25
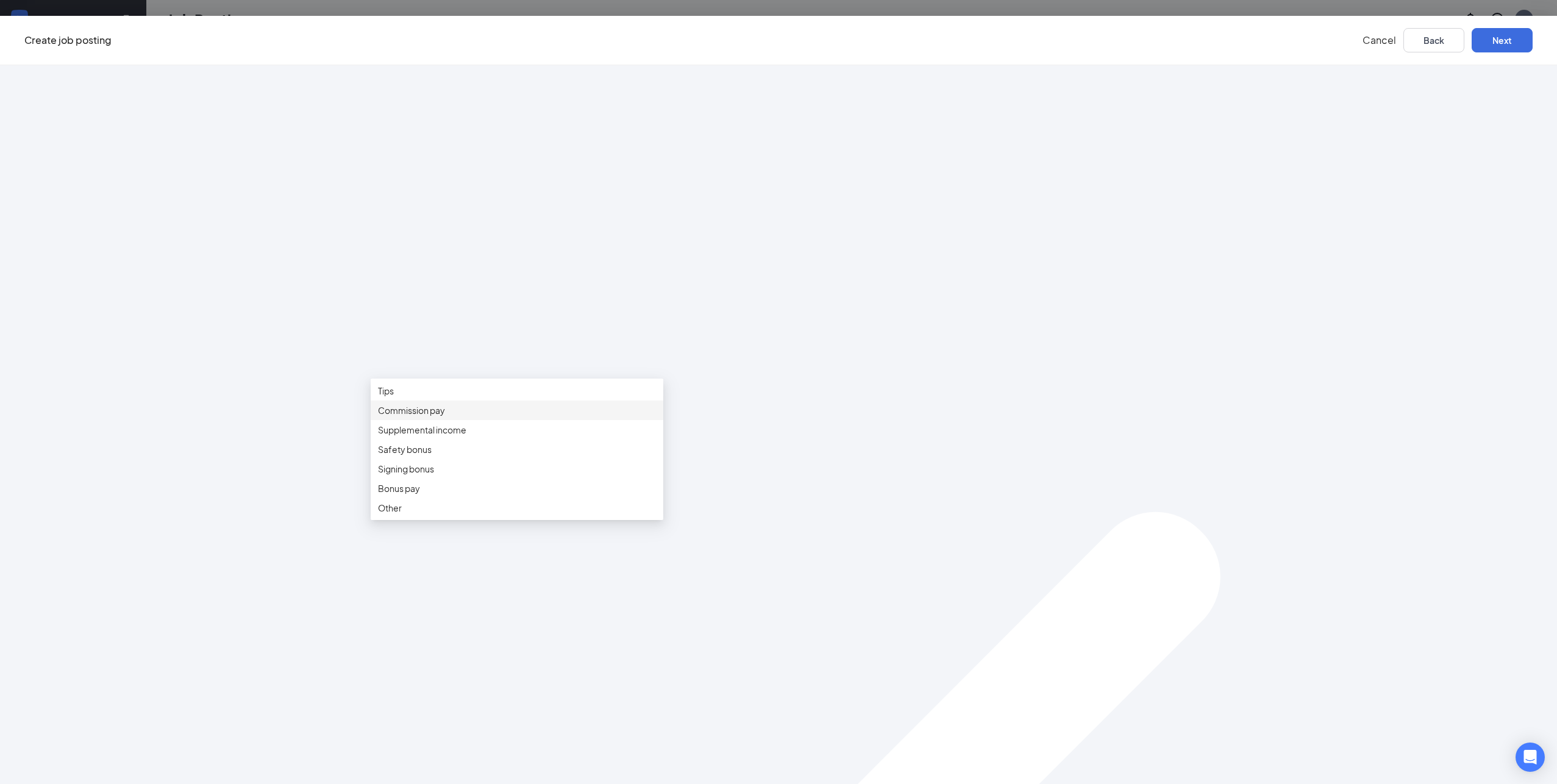
click at [663, 416] on div "Commission pay" at bounding box center [517, 410] width 293 height 19
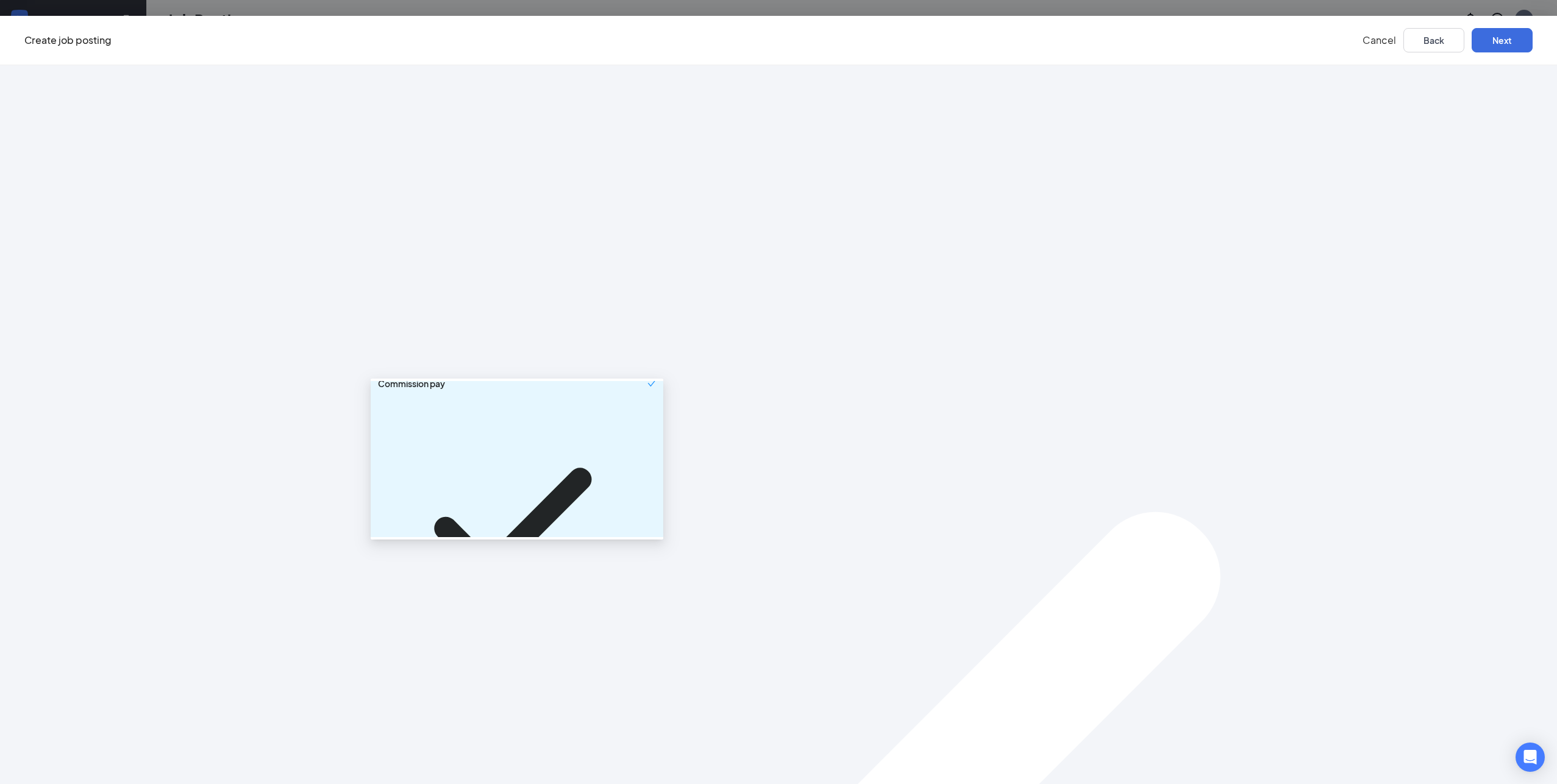
scroll to position [41, 0]
click at [1296, 359] on div "Job posting details 2 Compensation 3 Preview 4 Publishing options Rate of pay M…" at bounding box center [778, 425] width 1557 height 719
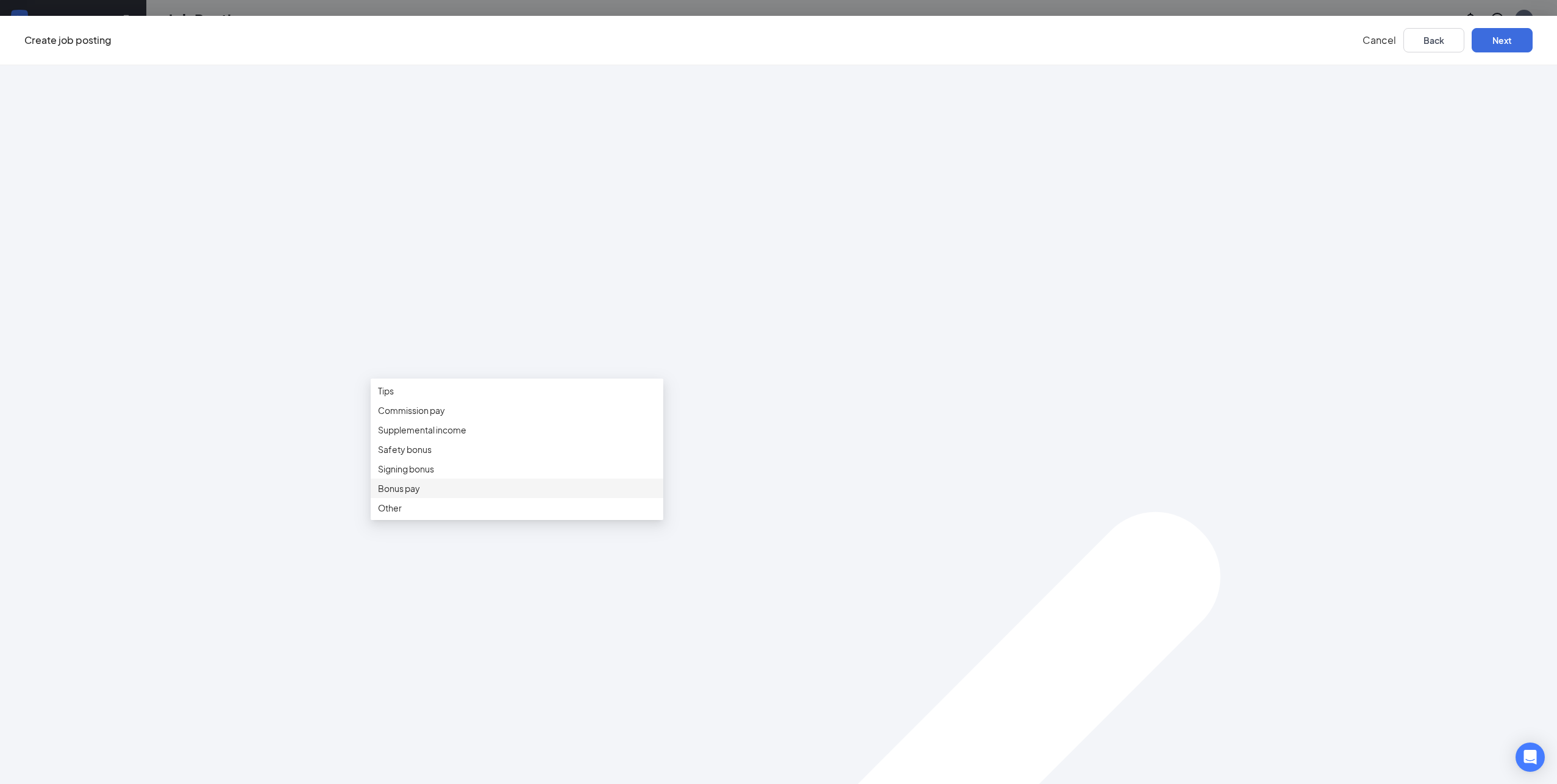
click at [656, 495] on span "Bonus pay" at bounding box center [517, 488] width 278 height 13
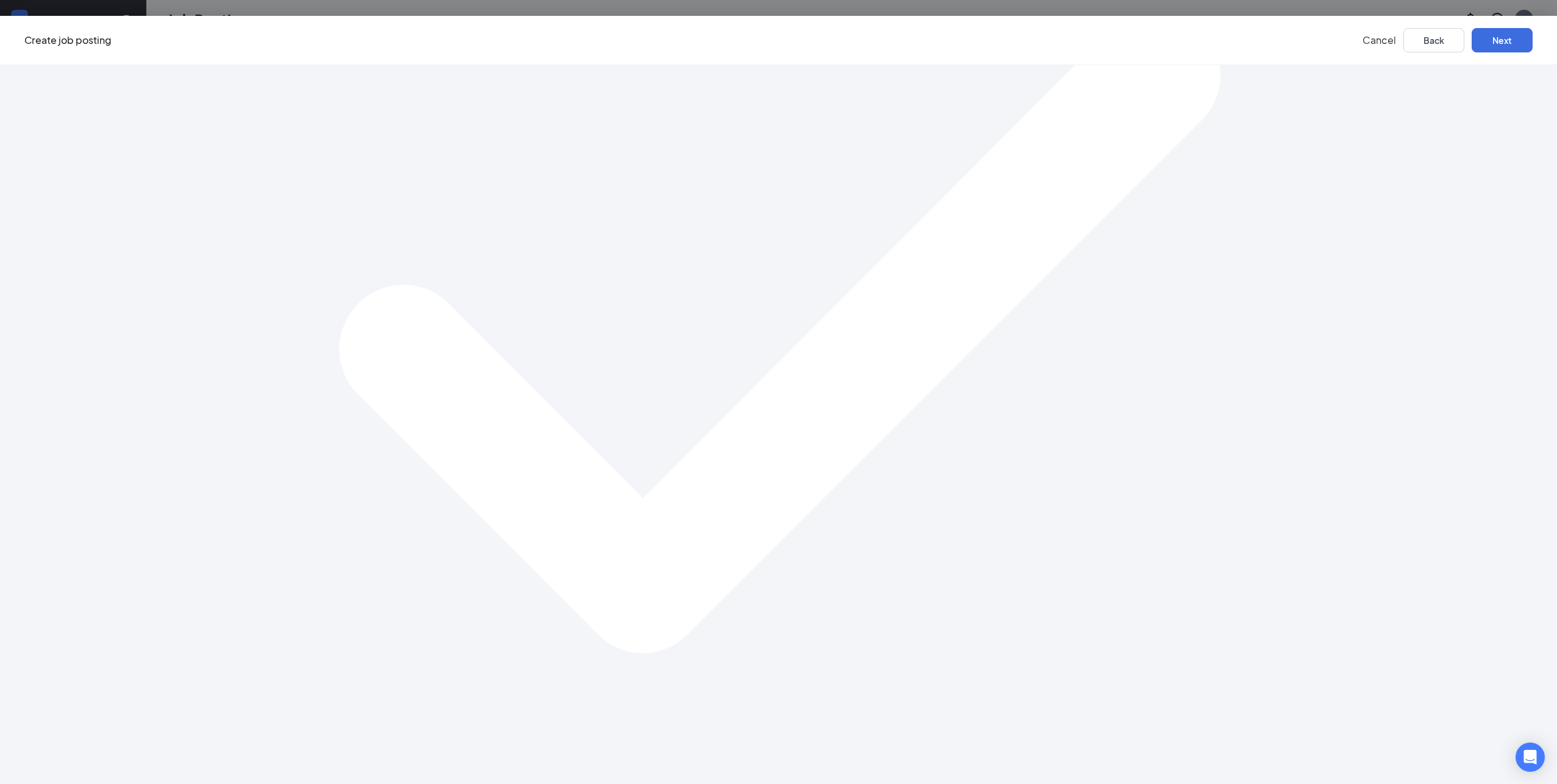
scroll to position [502, 0]
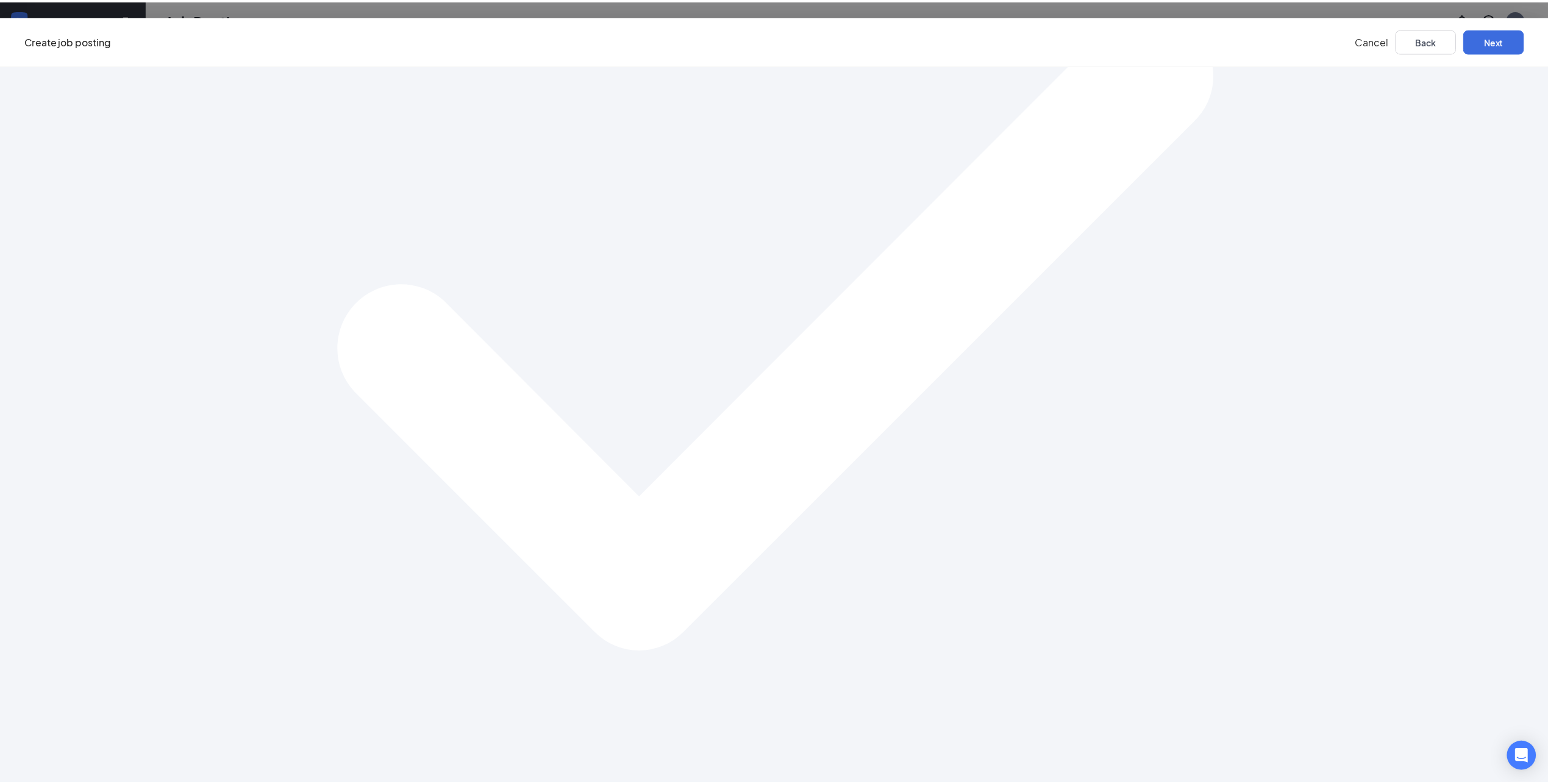
scroll to position [0, 0]
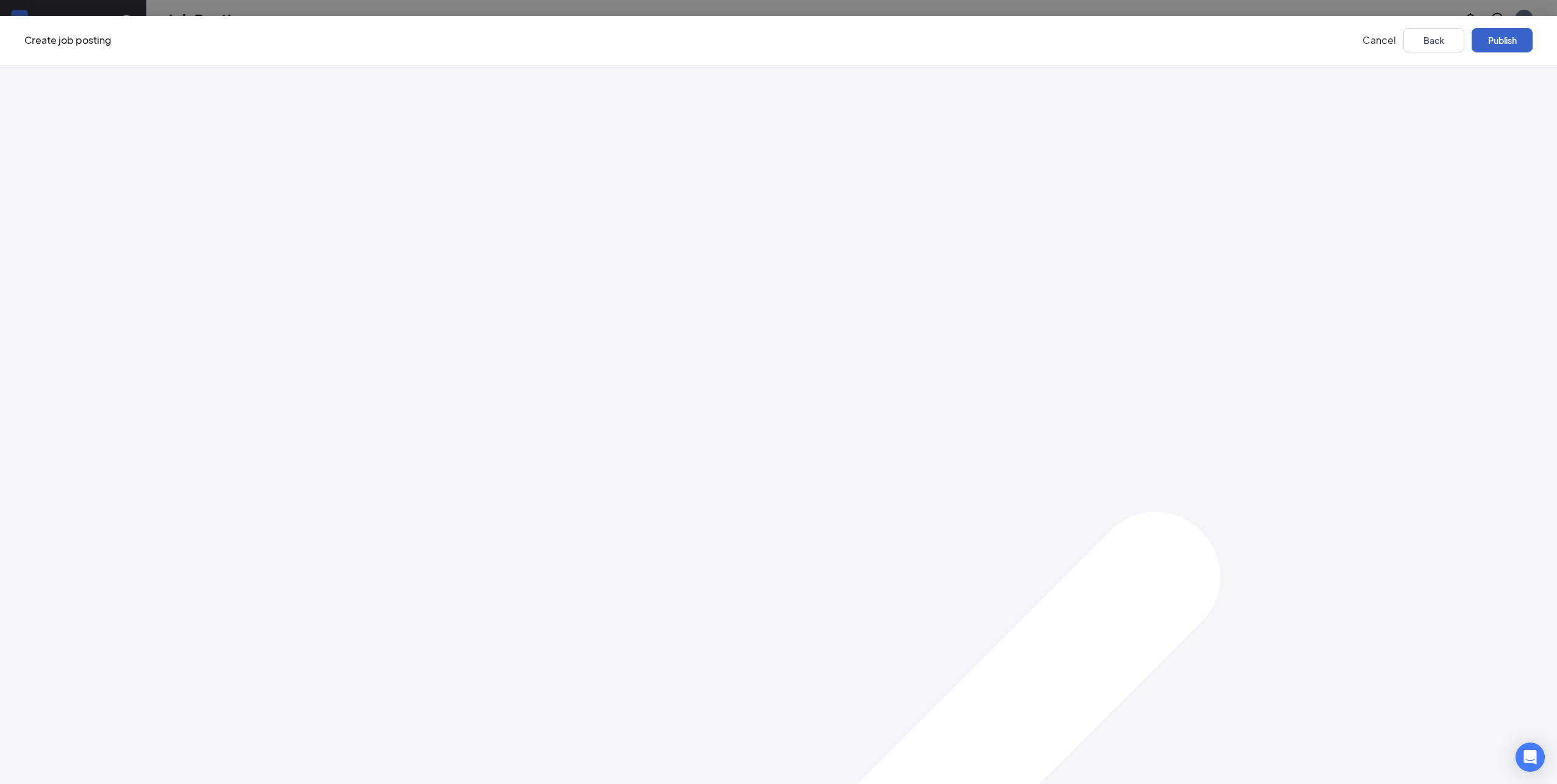
click at [1472, 37] on button "Publish" at bounding box center [1502, 40] width 61 height 25
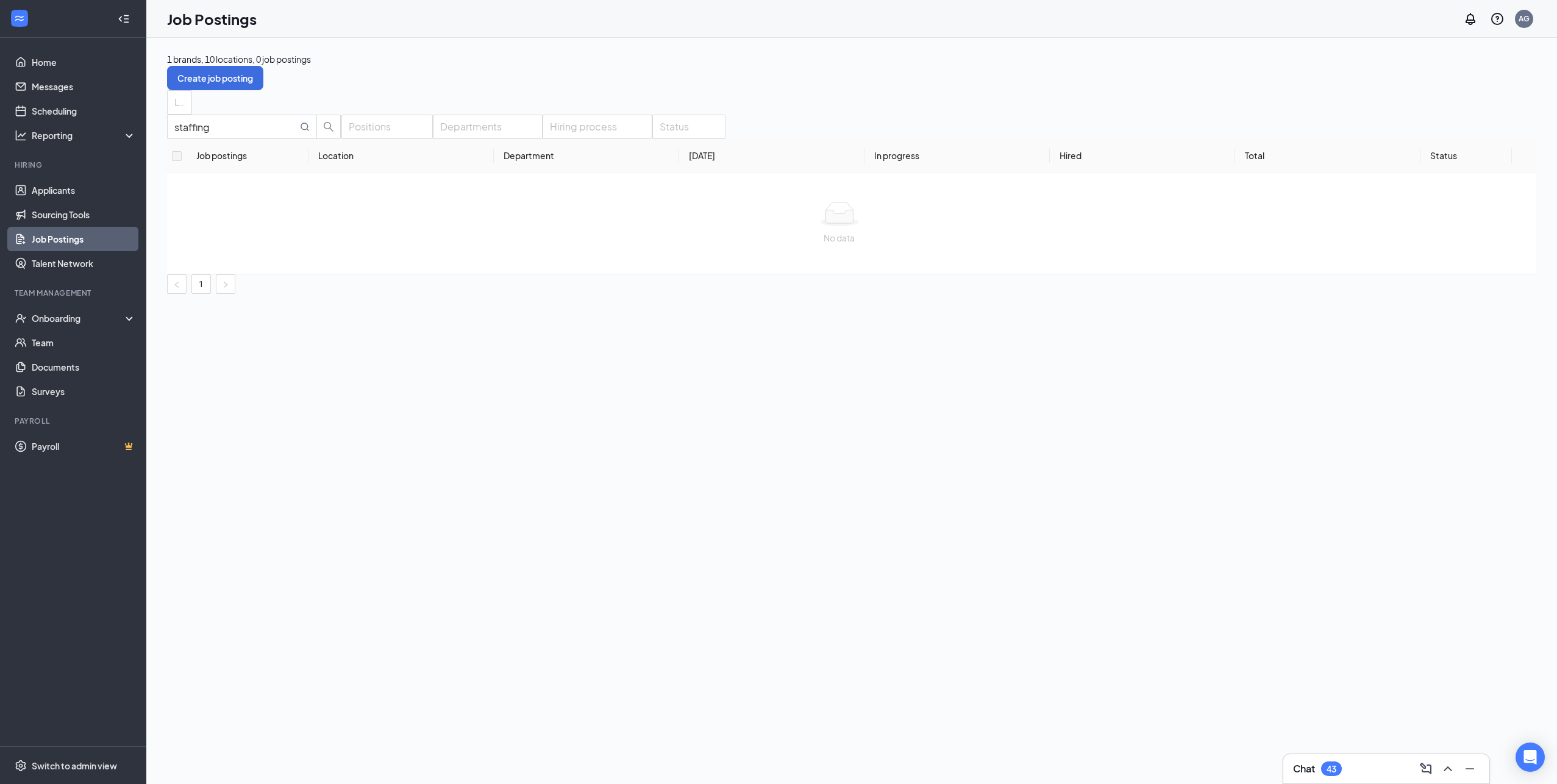
click at [76, 236] on link "Job Postings" at bounding box center [84, 239] width 105 height 25
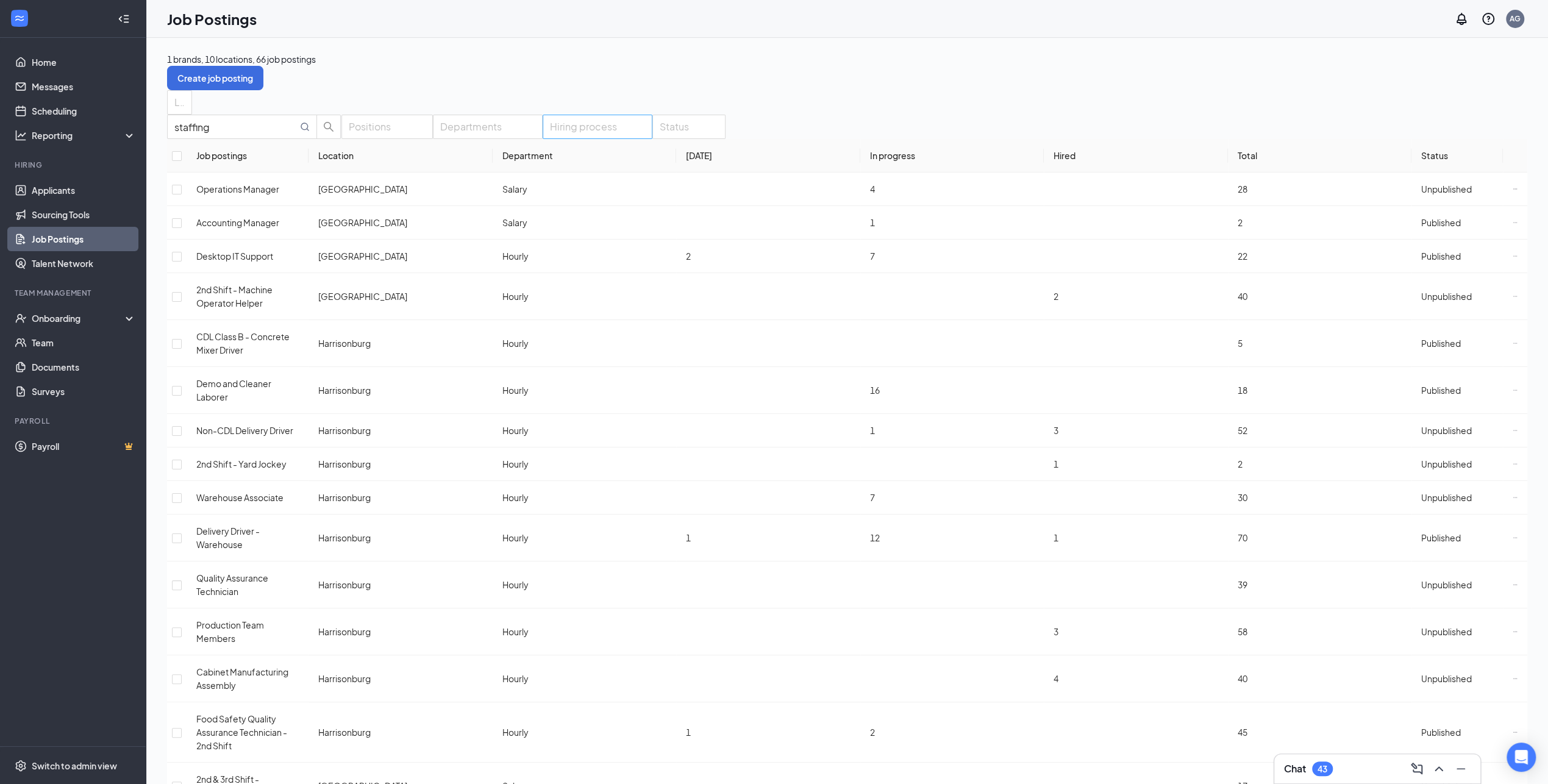
click at [620, 136] on div at bounding box center [592, 127] width 91 height 19
click at [621, 136] on div at bounding box center [592, 127] width 91 height 19
click at [691, 136] on div at bounding box center [682, 127] width 55 height 19
click at [708, 214] on span "Published" at bounding box center [687, 207] width 40 height 11
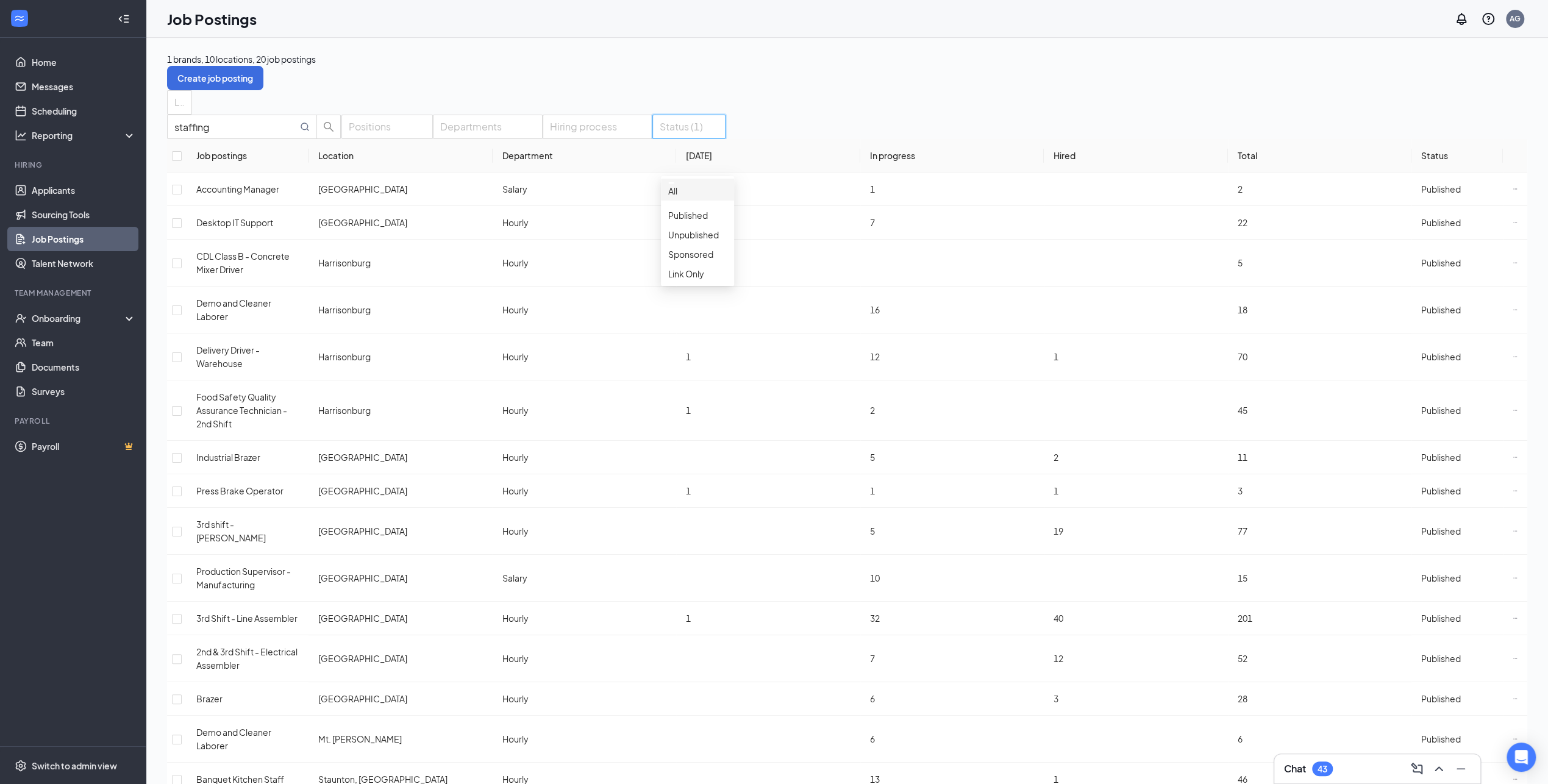
click at [868, 108] on div "Locations" at bounding box center [847, 103] width 1360 height 25
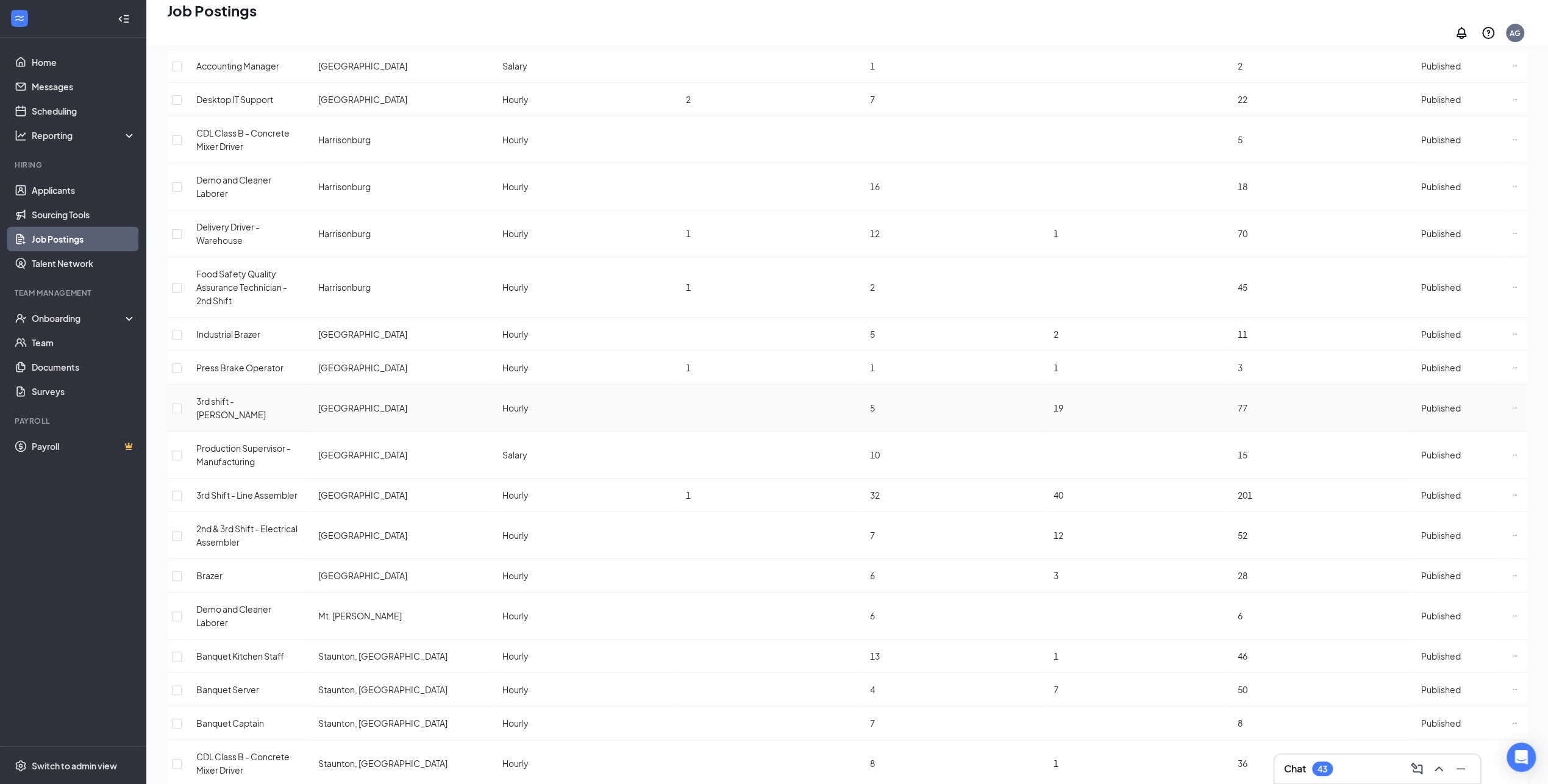
scroll to position [132, 0]
